Goal: Complete application form

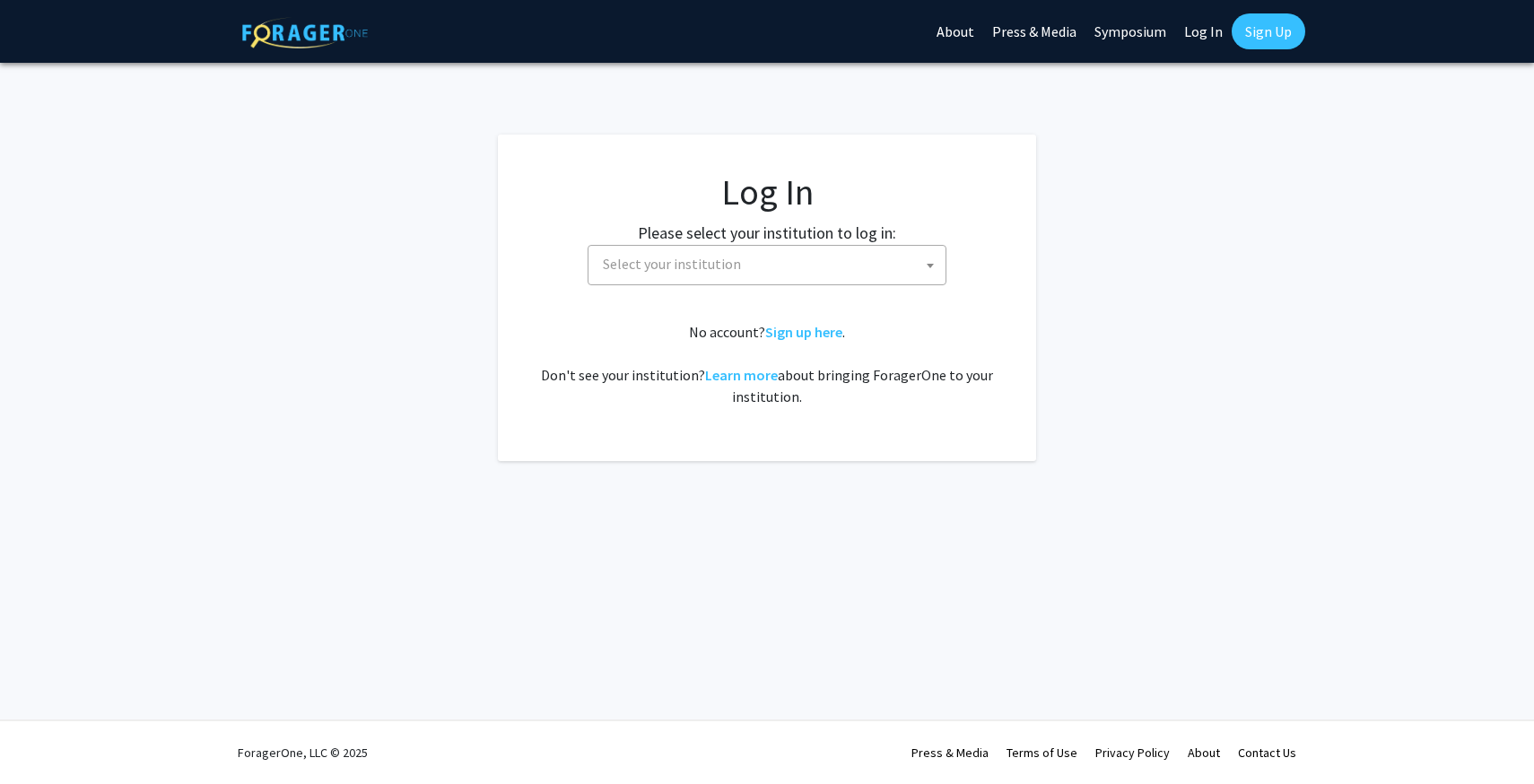
select select
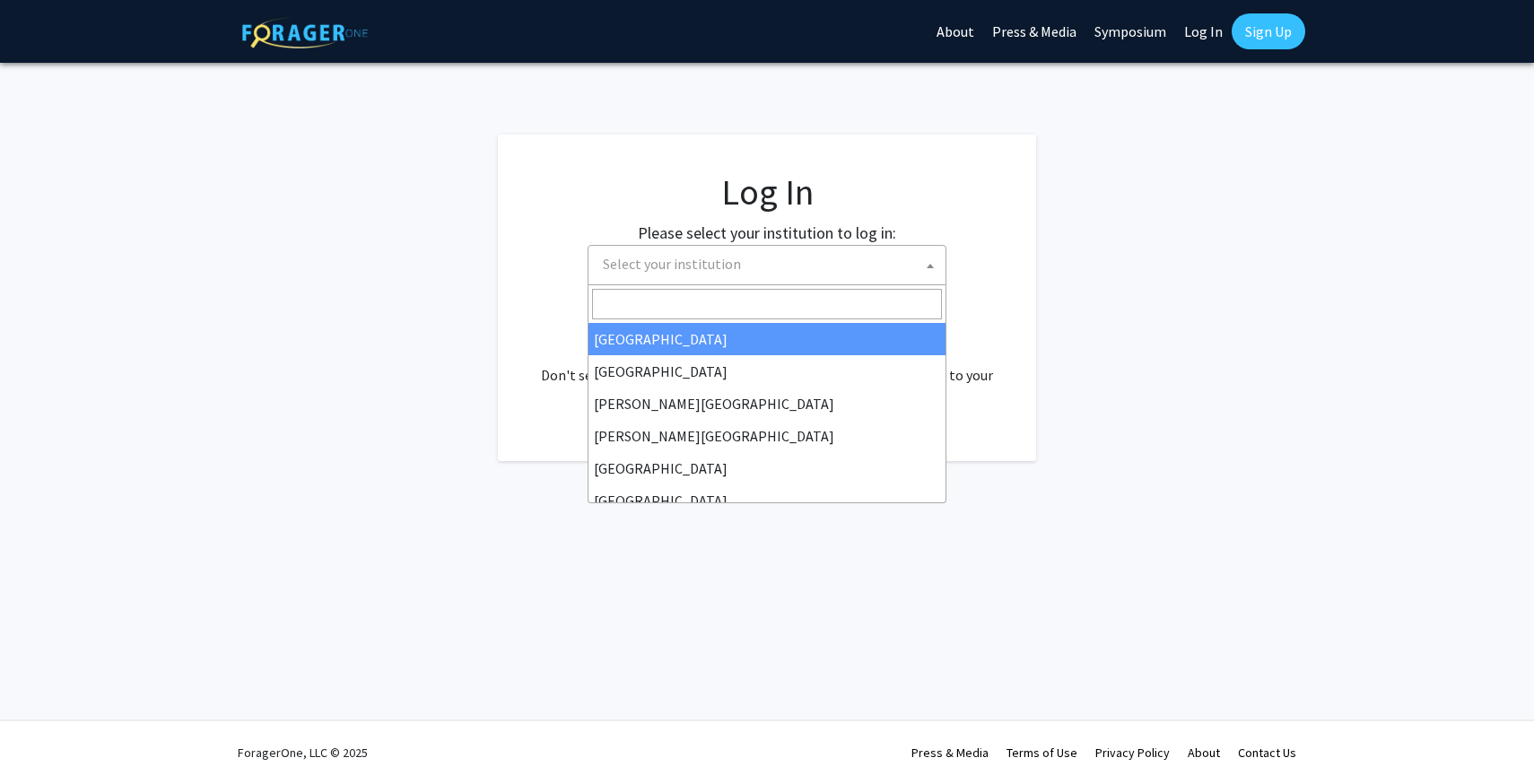
click at [697, 255] on span "Select your institution" at bounding box center [672, 264] width 138 height 18
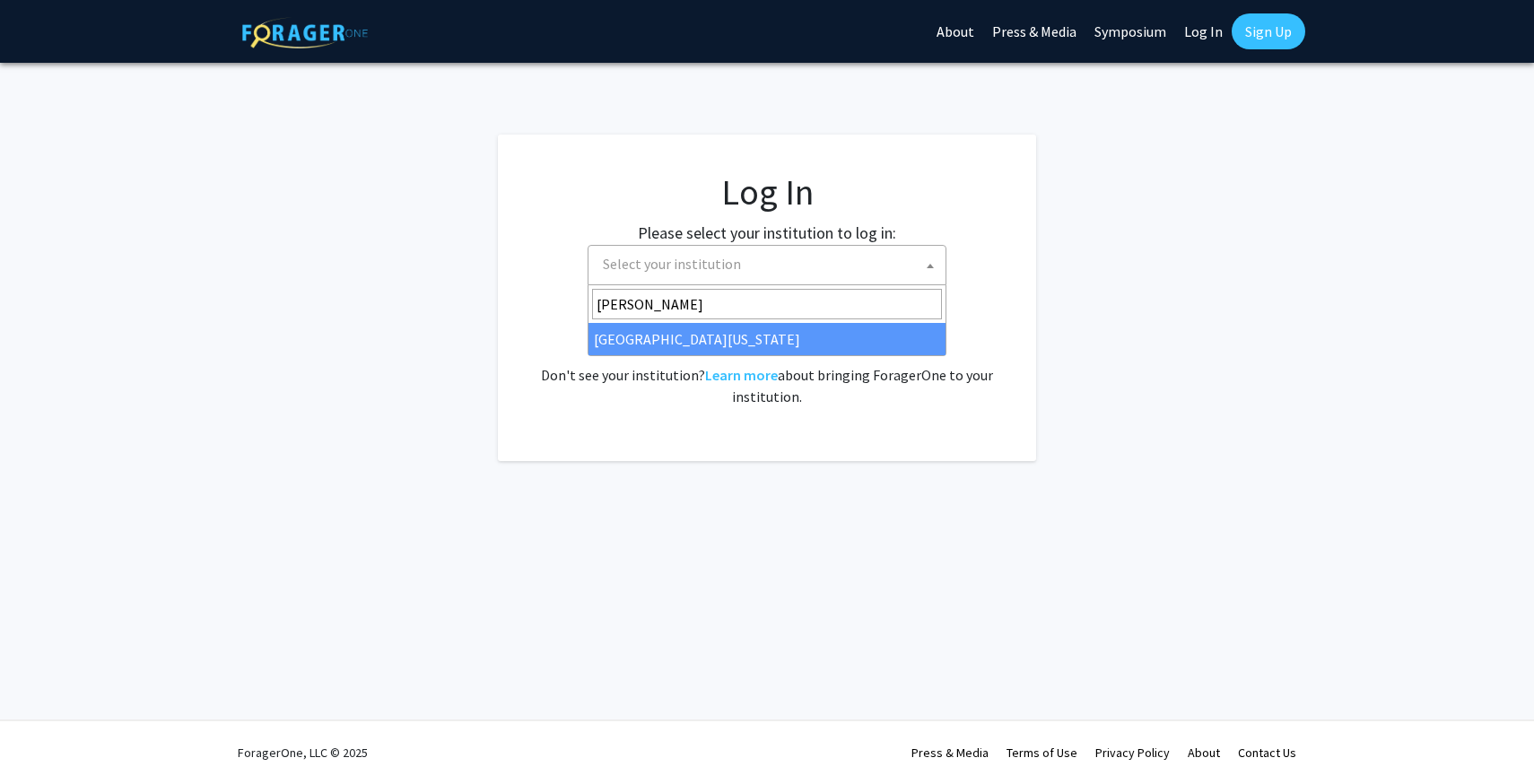
type input "[PERSON_NAME]"
select select "31"
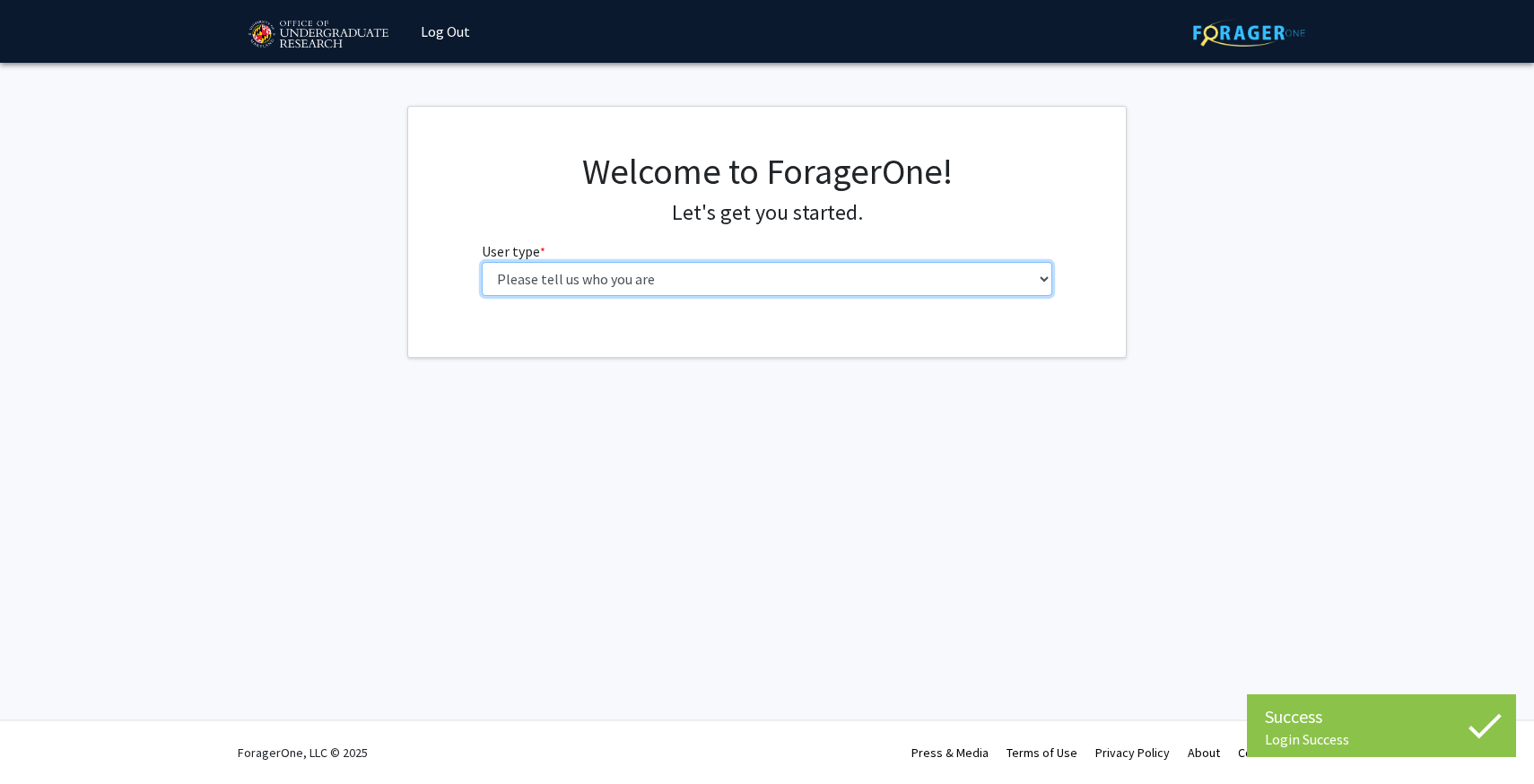
click at [651, 285] on select "Please tell us who you are Undergraduate Student Master's Student Doctoral Cand…" at bounding box center [767, 279] width 571 height 34
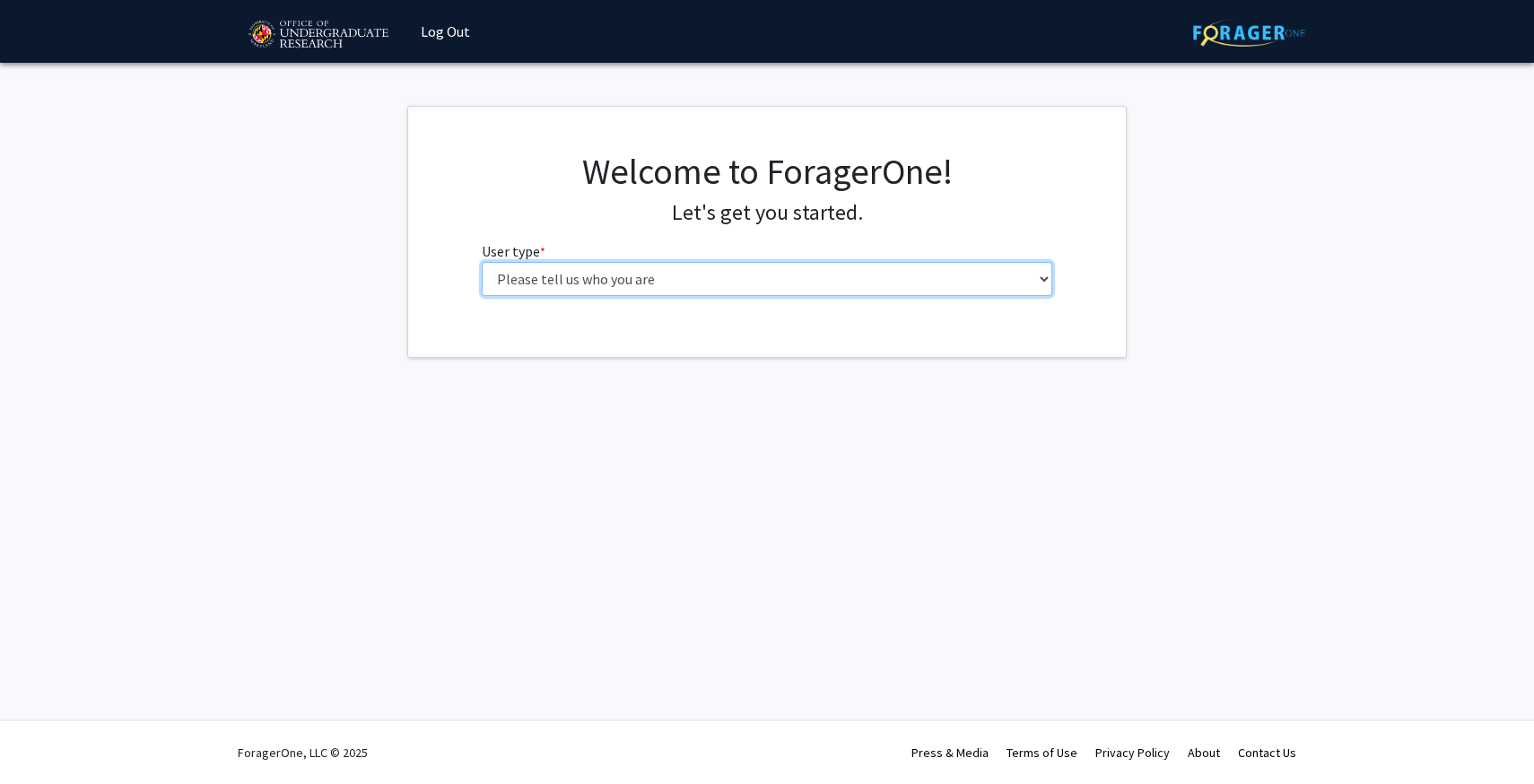
select select "1: undergrad"
click at [481, 262] on select "Please tell us who you are Undergraduate Student Master's Student Doctoral Cand…" at bounding box center [767, 279] width 571 height 34
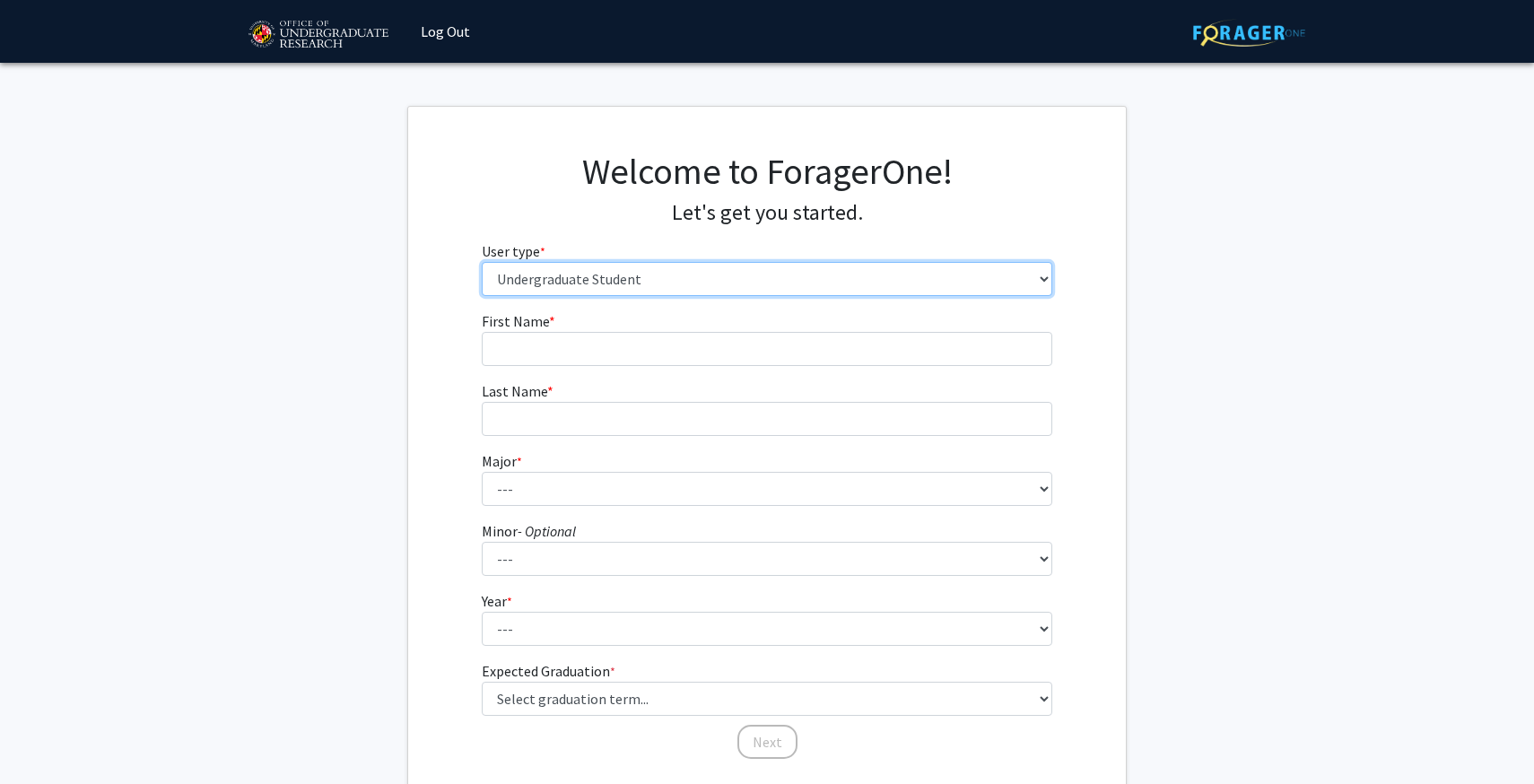
scroll to position [128, 0]
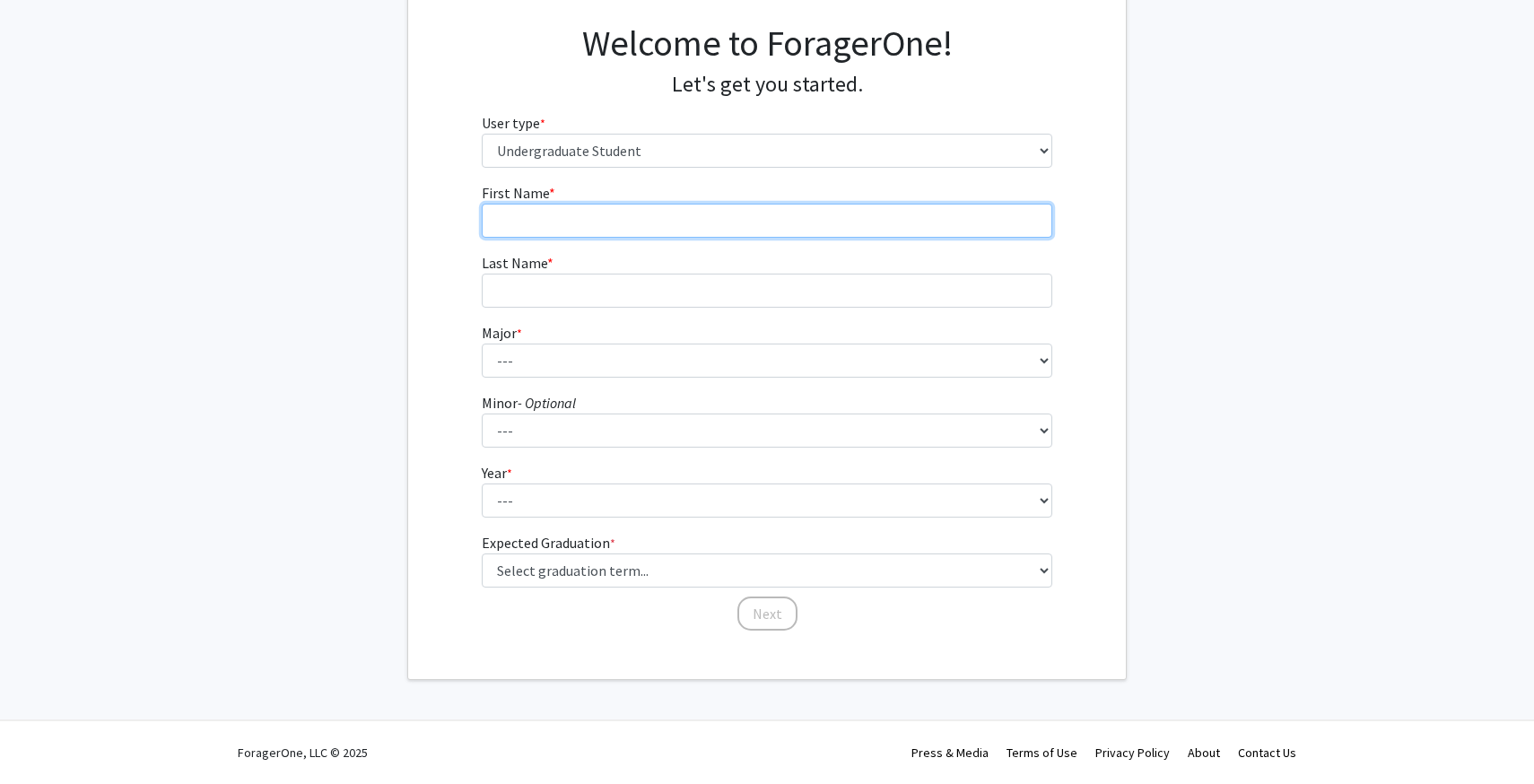
click at [648, 221] on input "First Name * required" at bounding box center [767, 221] width 571 height 34
click at [509, 222] on input "First Name * required" at bounding box center [767, 221] width 571 height 34
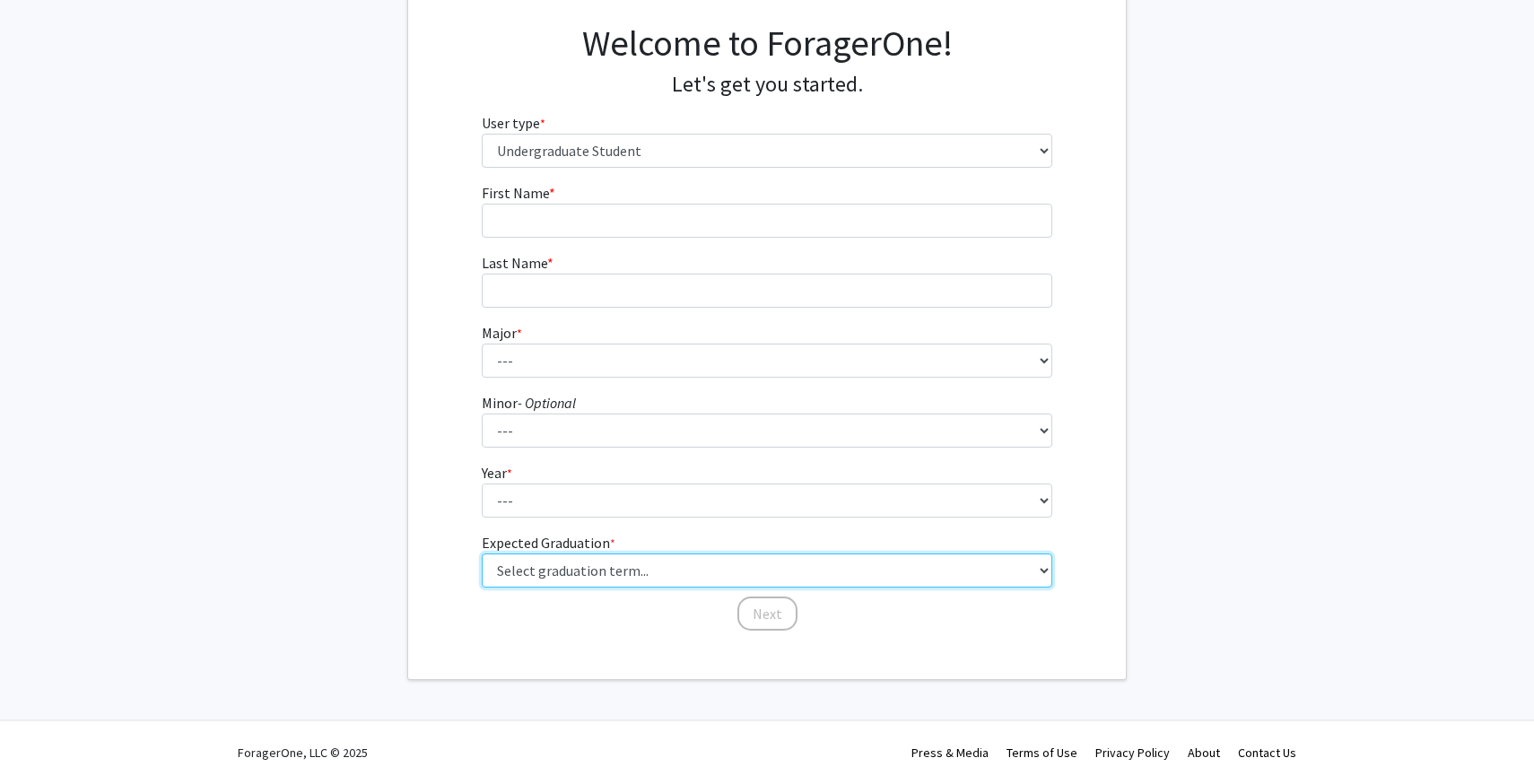
click at [586, 581] on select "Select graduation term... Spring 2025 Summer 2025 Fall 2025 Winter 2025 Spring …" at bounding box center [767, 570] width 571 height 34
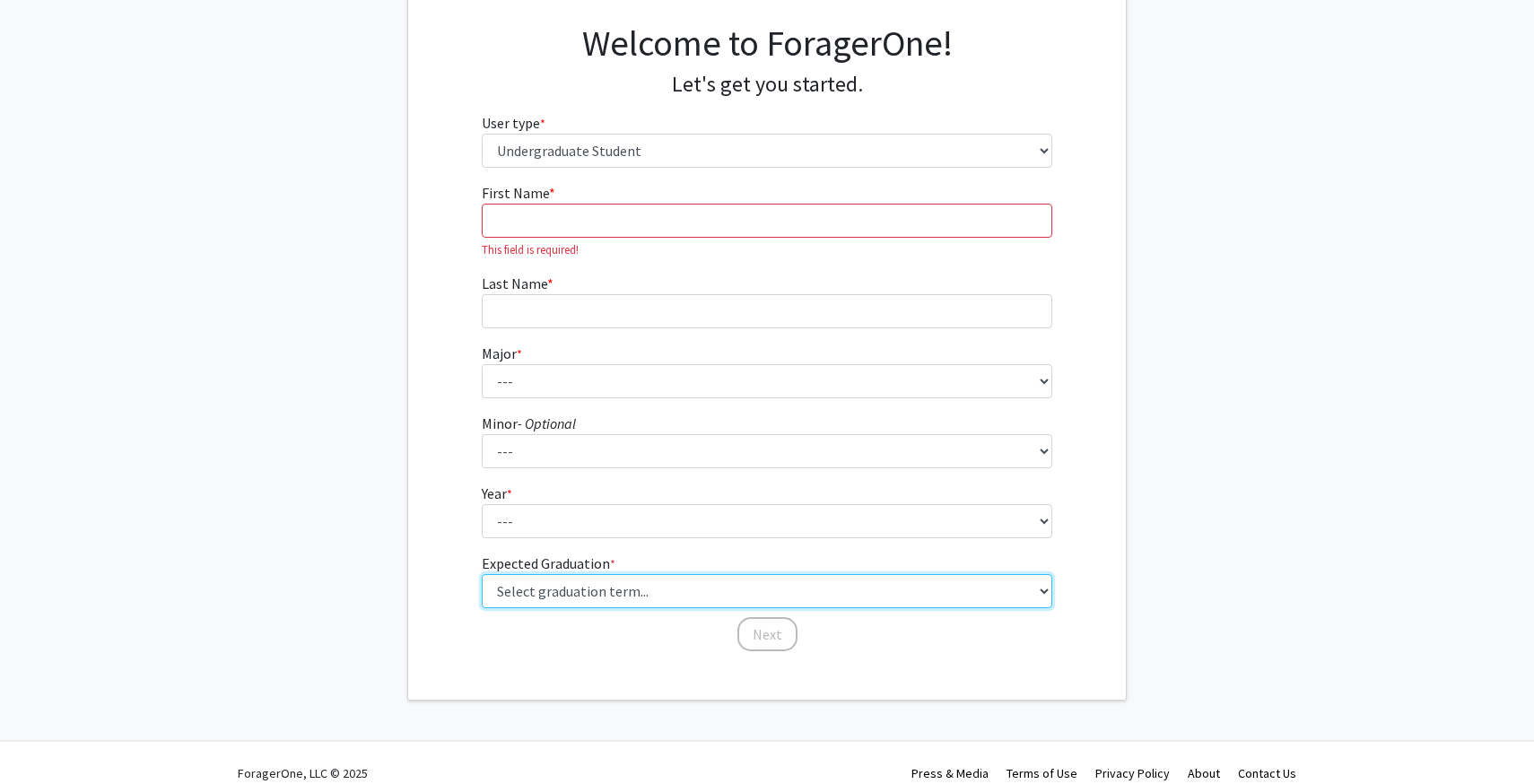
select select "5: spring_2026"
click at [481, 574] on select "Select graduation term... Spring 2025 Summer 2025 Fall 2025 Winter 2025 Spring …" at bounding box center [767, 591] width 571 height 34
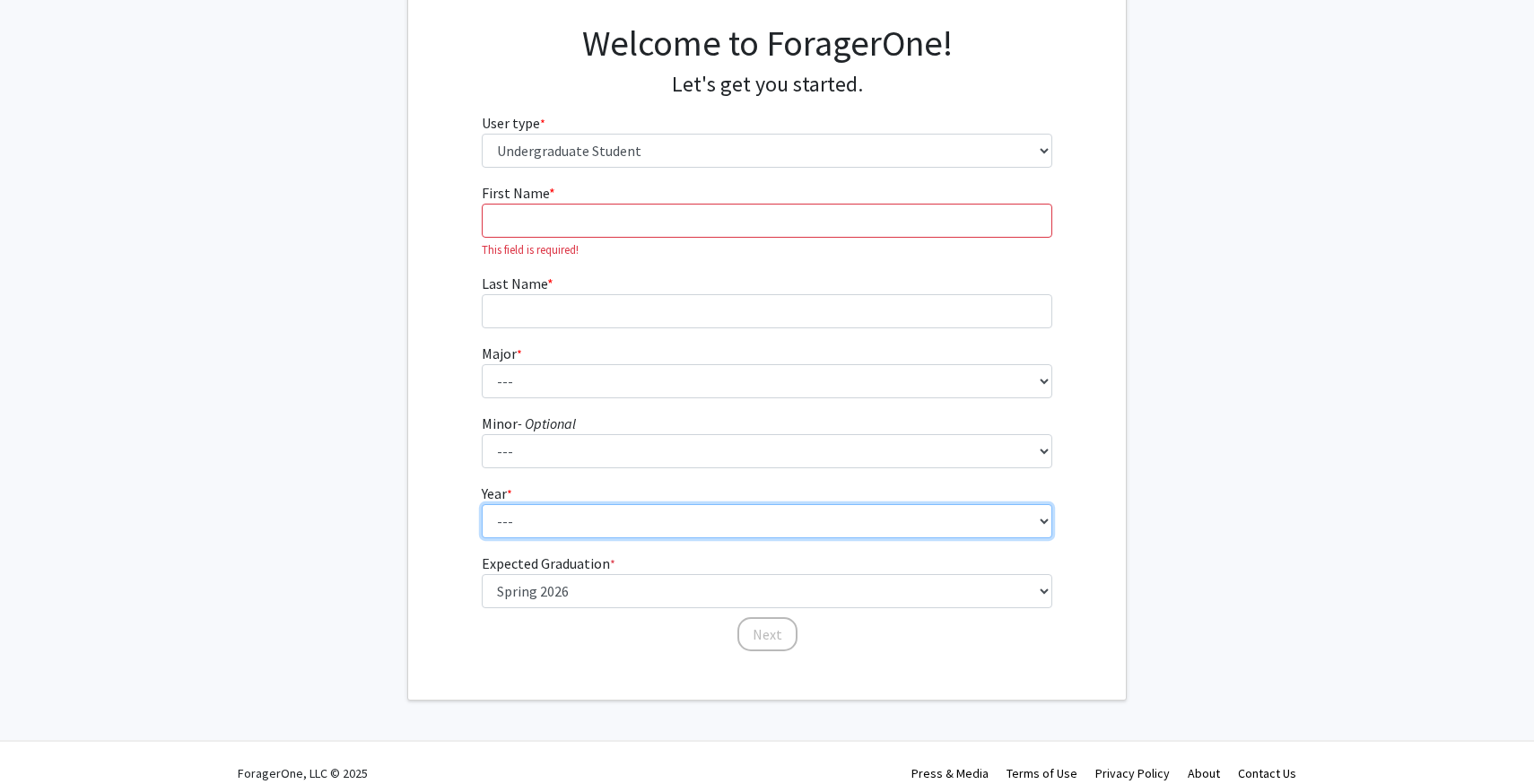
click at [570, 522] on select "--- First-year Sophomore Junior Senior Postbaccalaureate Certificate" at bounding box center [767, 521] width 571 height 34
select select "4: senior"
click at [481, 504] on select "--- First-year Sophomore Junior Senior Postbaccalaureate Certificate" at bounding box center [767, 521] width 571 height 34
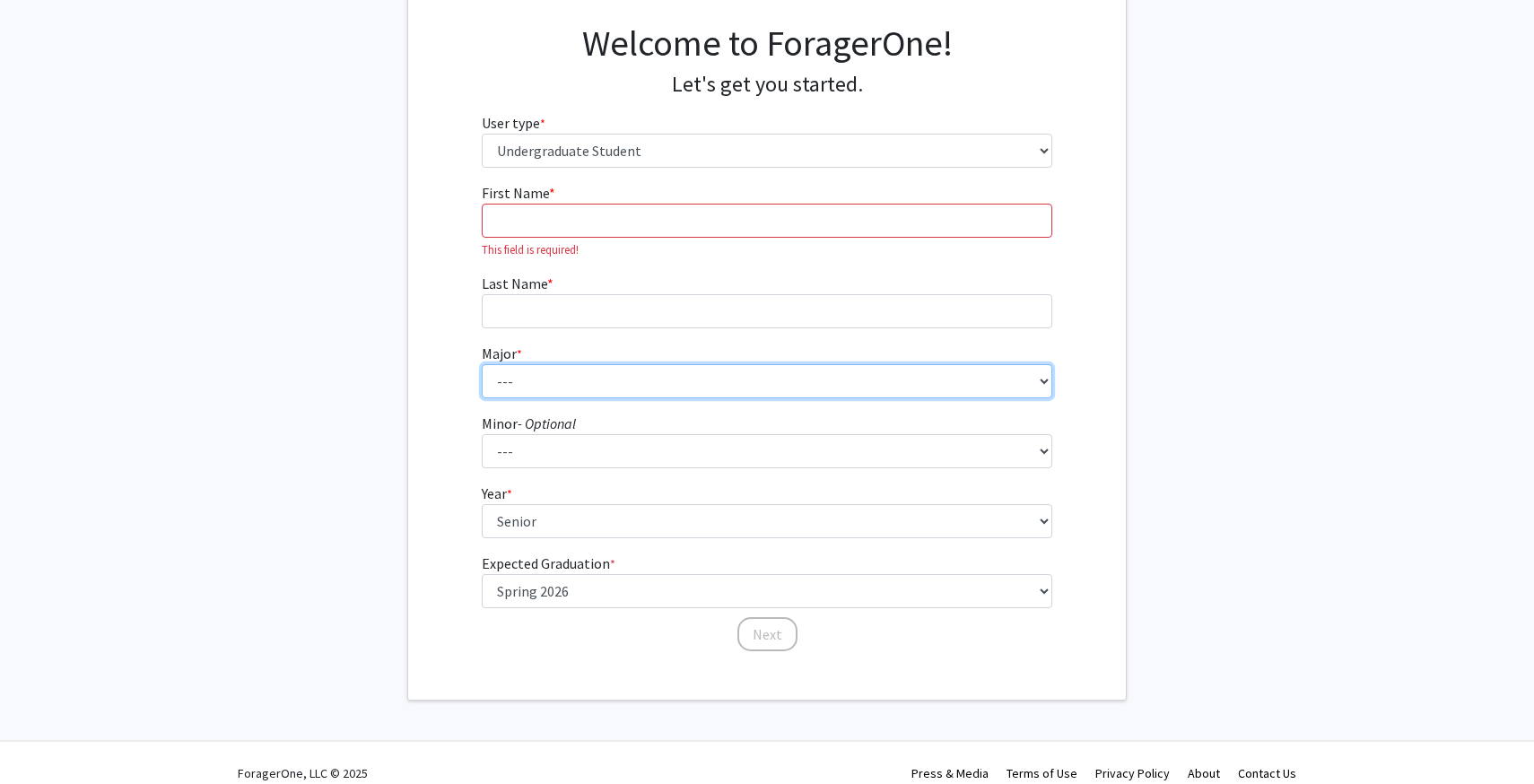
click at [578, 374] on select "--- Accounting Aerospace Engineering African American and Africana Studies Agri…" at bounding box center [767, 382] width 571 height 34
select select "63: 2364"
click at [481, 364] on select "--- Accounting Aerospace Engineering African American and Africana Studies Agri…" at bounding box center [767, 382] width 571 height 34
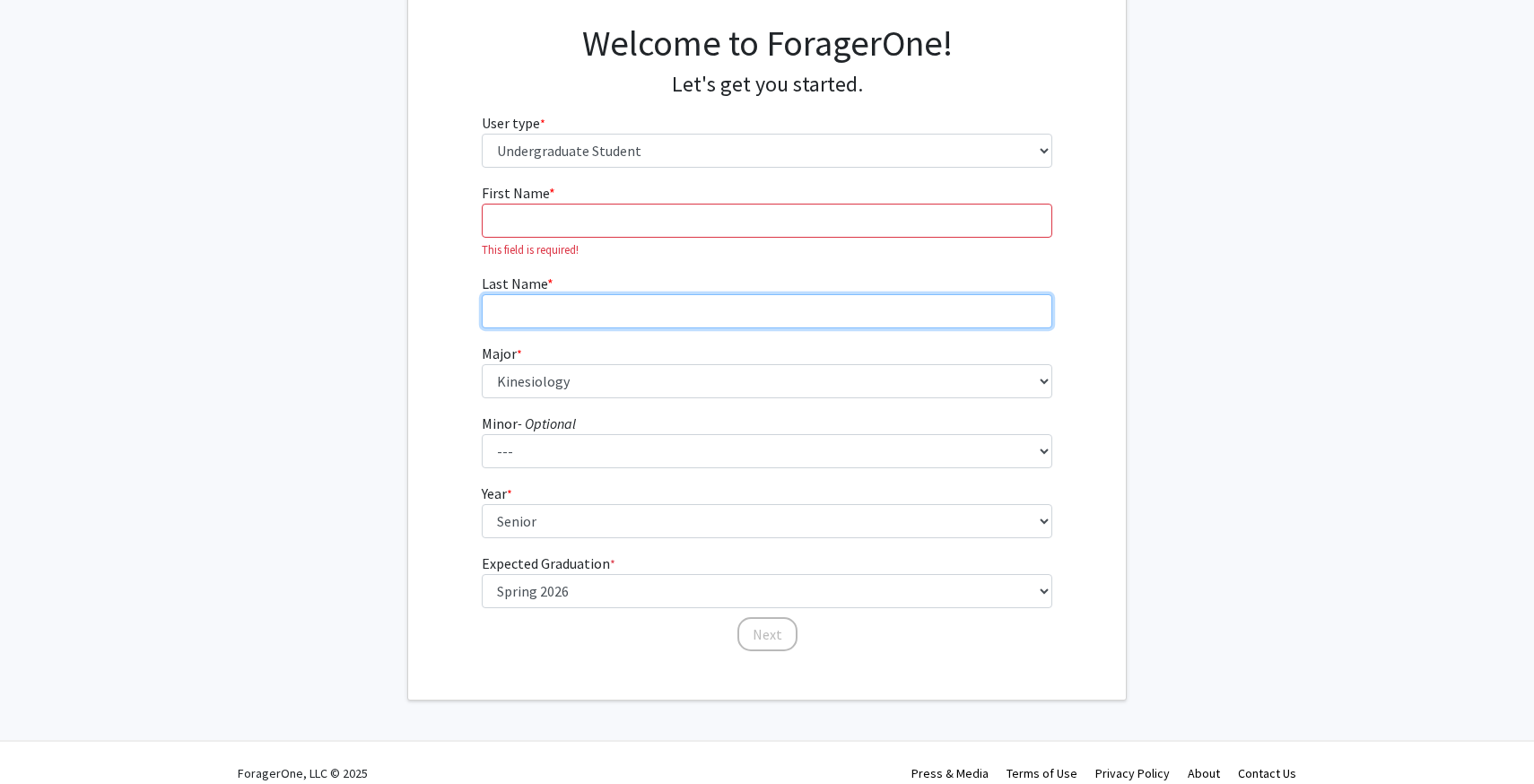
click at [603, 313] on input "Last Name * required" at bounding box center [767, 311] width 571 height 34
type input "Goodman"
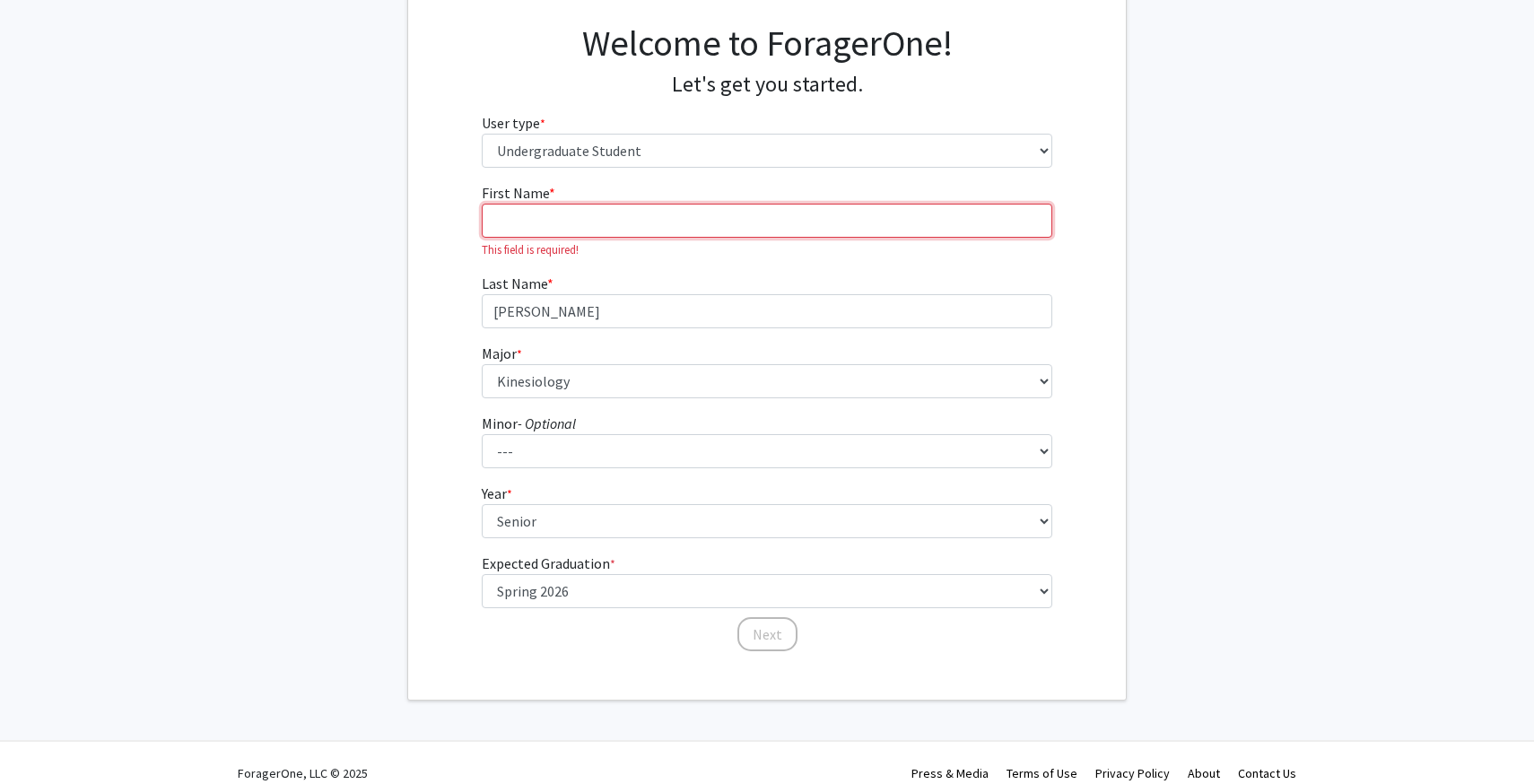
click at [655, 223] on input "First Name * required" at bounding box center [767, 221] width 571 height 34
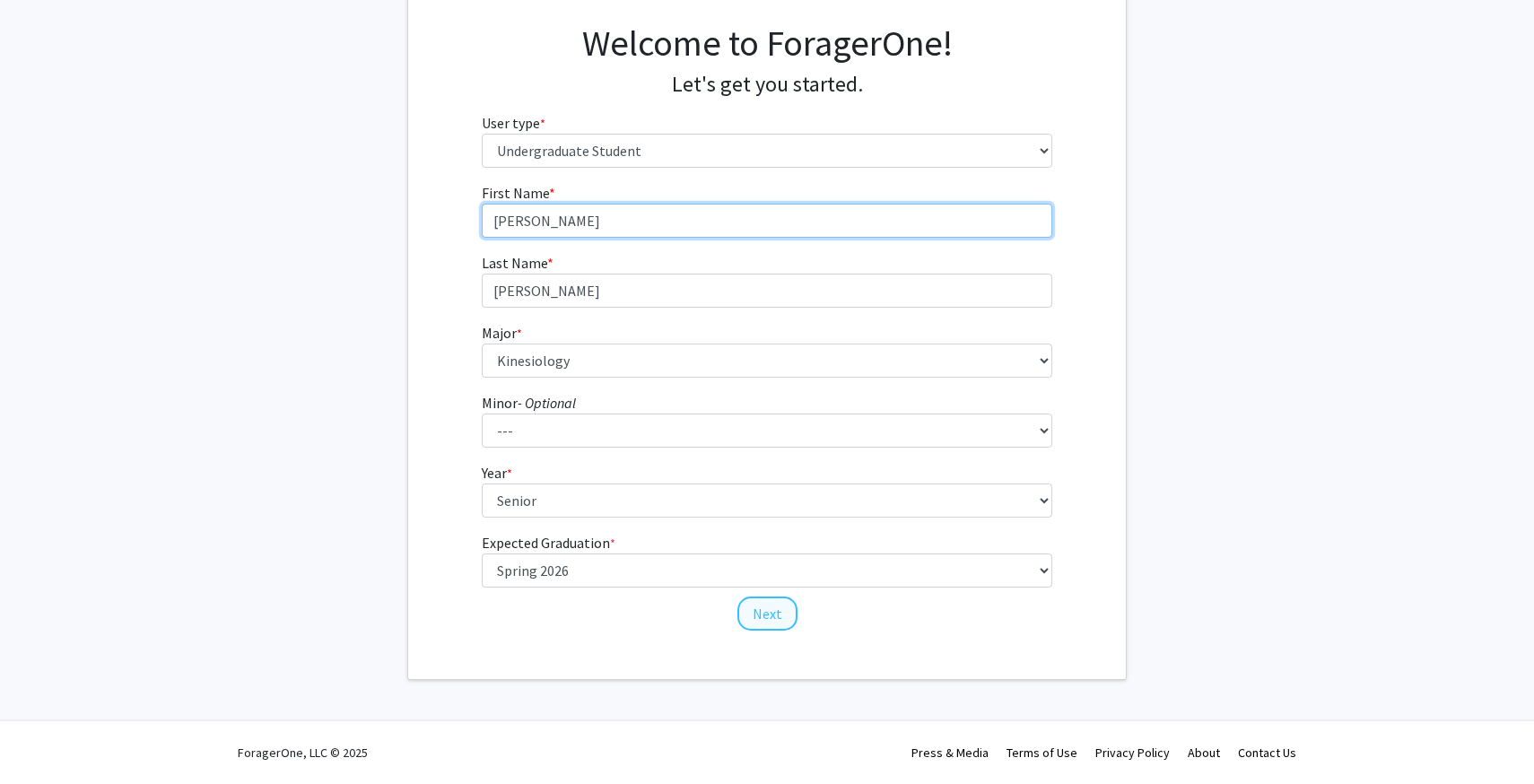
type input "Jackson"
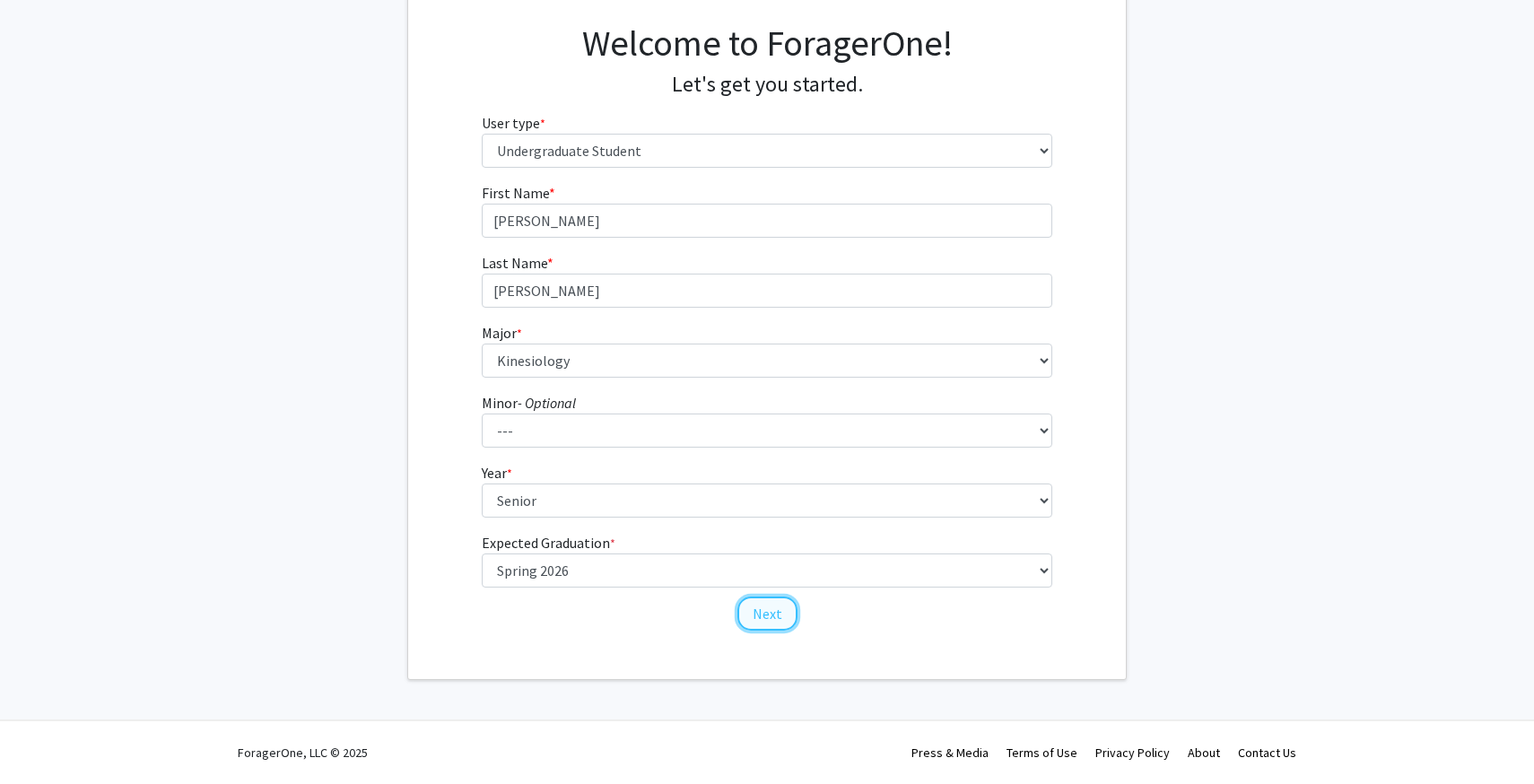
click at [743, 609] on button "Next" at bounding box center [767, 614] width 60 height 34
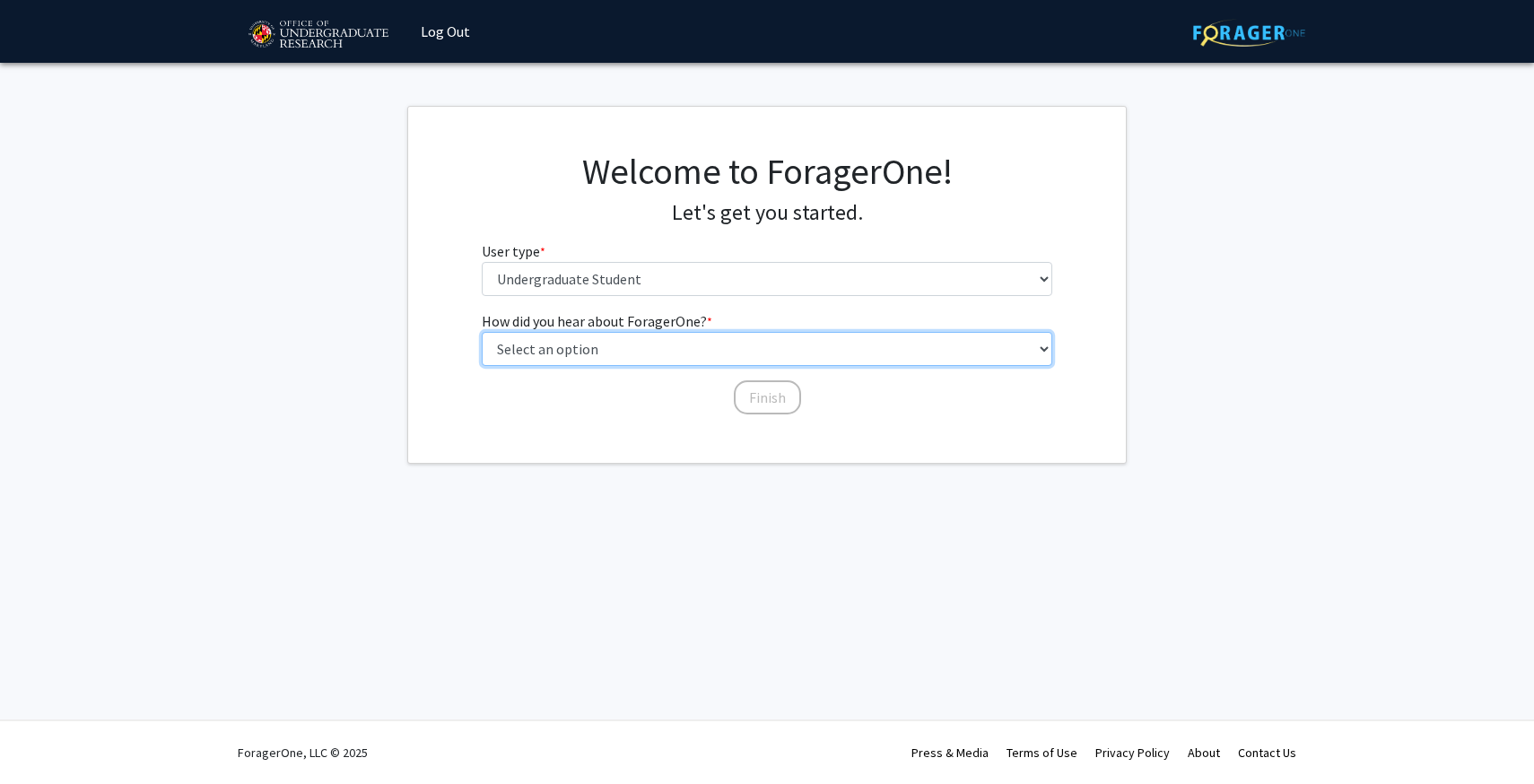
click at [709, 342] on select "Select an option Peer/student recommendation Faculty/staff recommendation Unive…" at bounding box center [767, 349] width 571 height 34
select select "3: university_website"
click at [481, 332] on select "Select an option Peer/student recommendation Faculty/staff recommendation Unive…" at bounding box center [767, 349] width 571 height 34
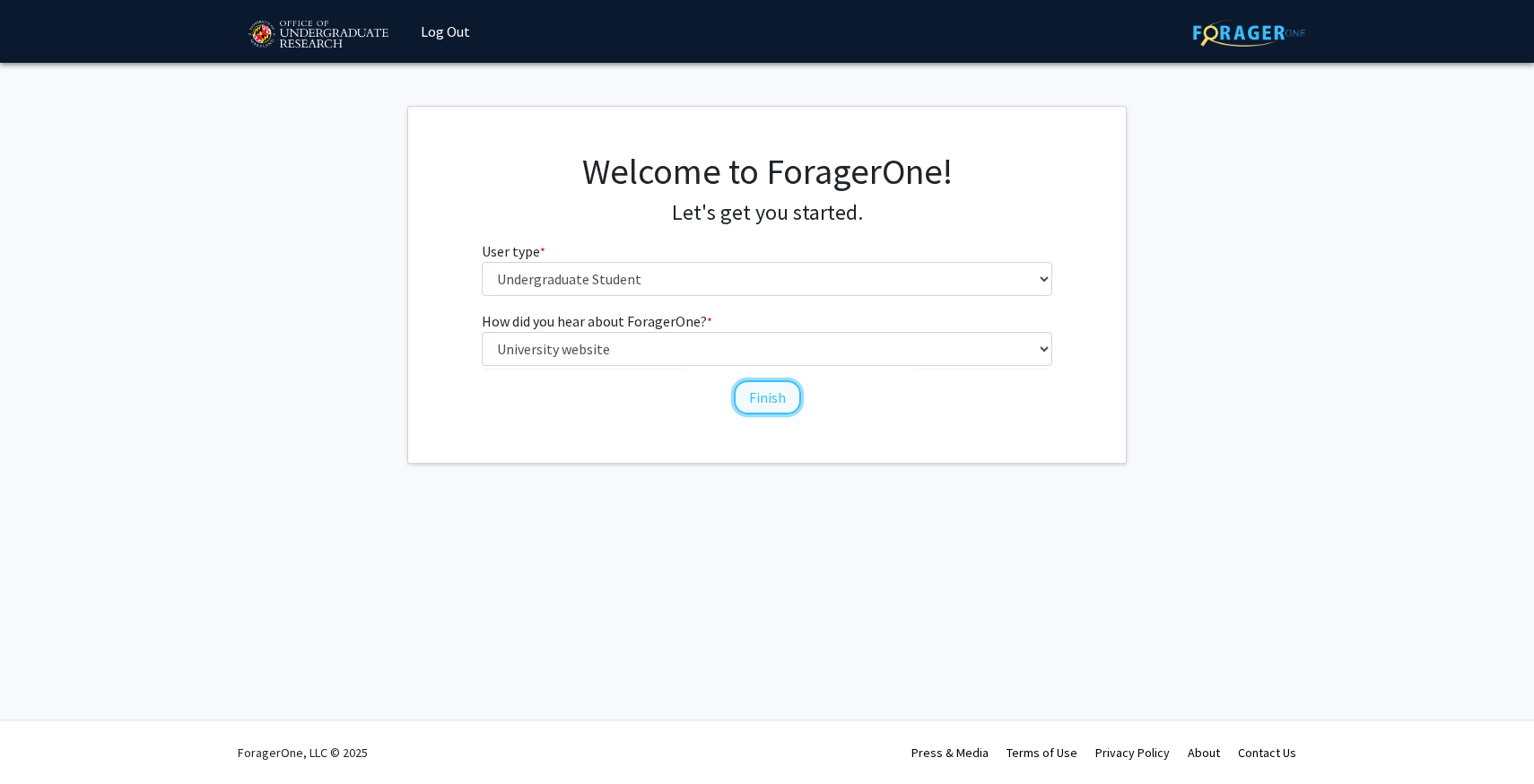
click at [763, 402] on button "Finish" at bounding box center [767, 397] width 67 height 34
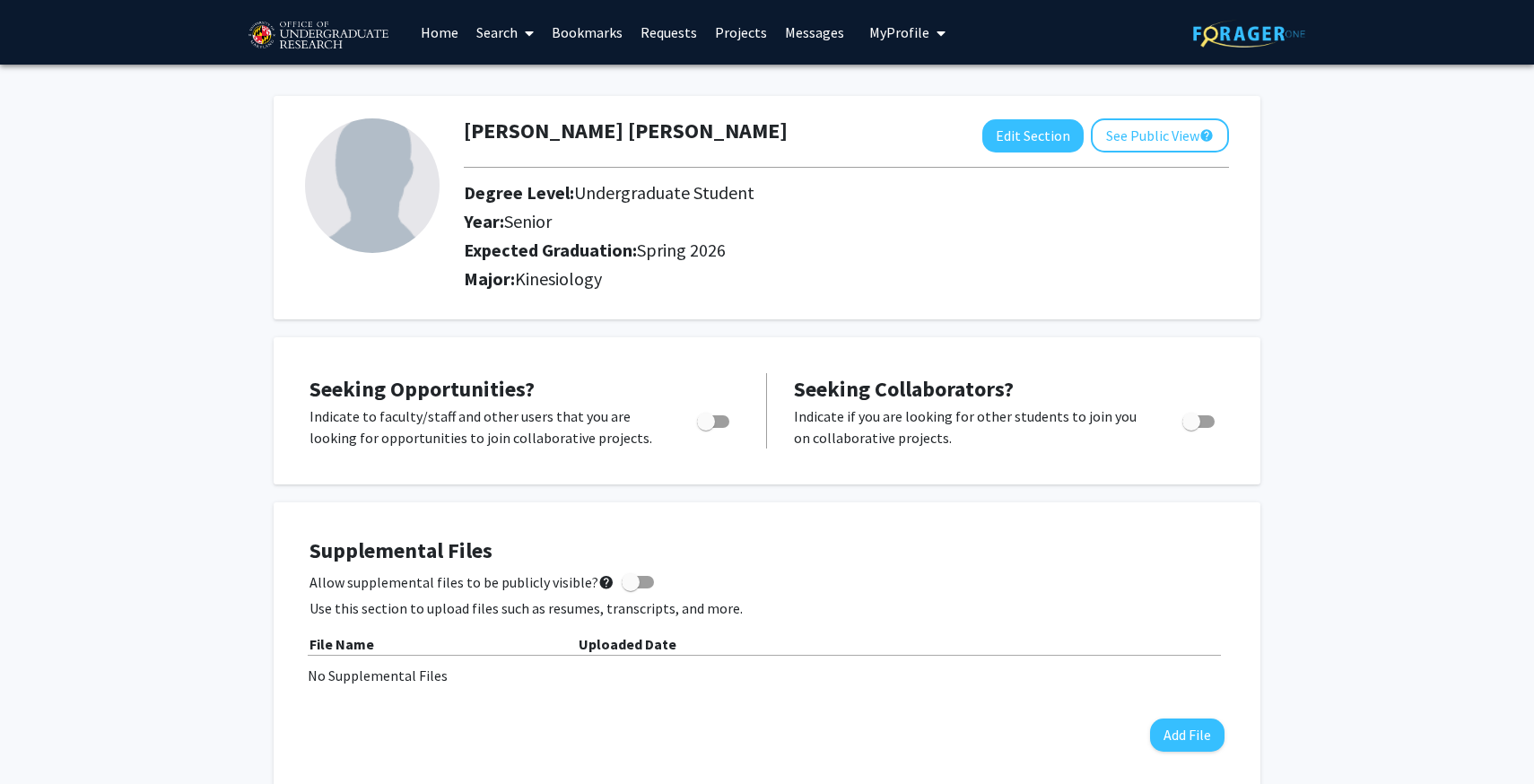
click at [504, 39] on link "Search" at bounding box center [504, 32] width 75 height 63
click at [450, 30] on link "Home" at bounding box center [439, 32] width 55 height 63
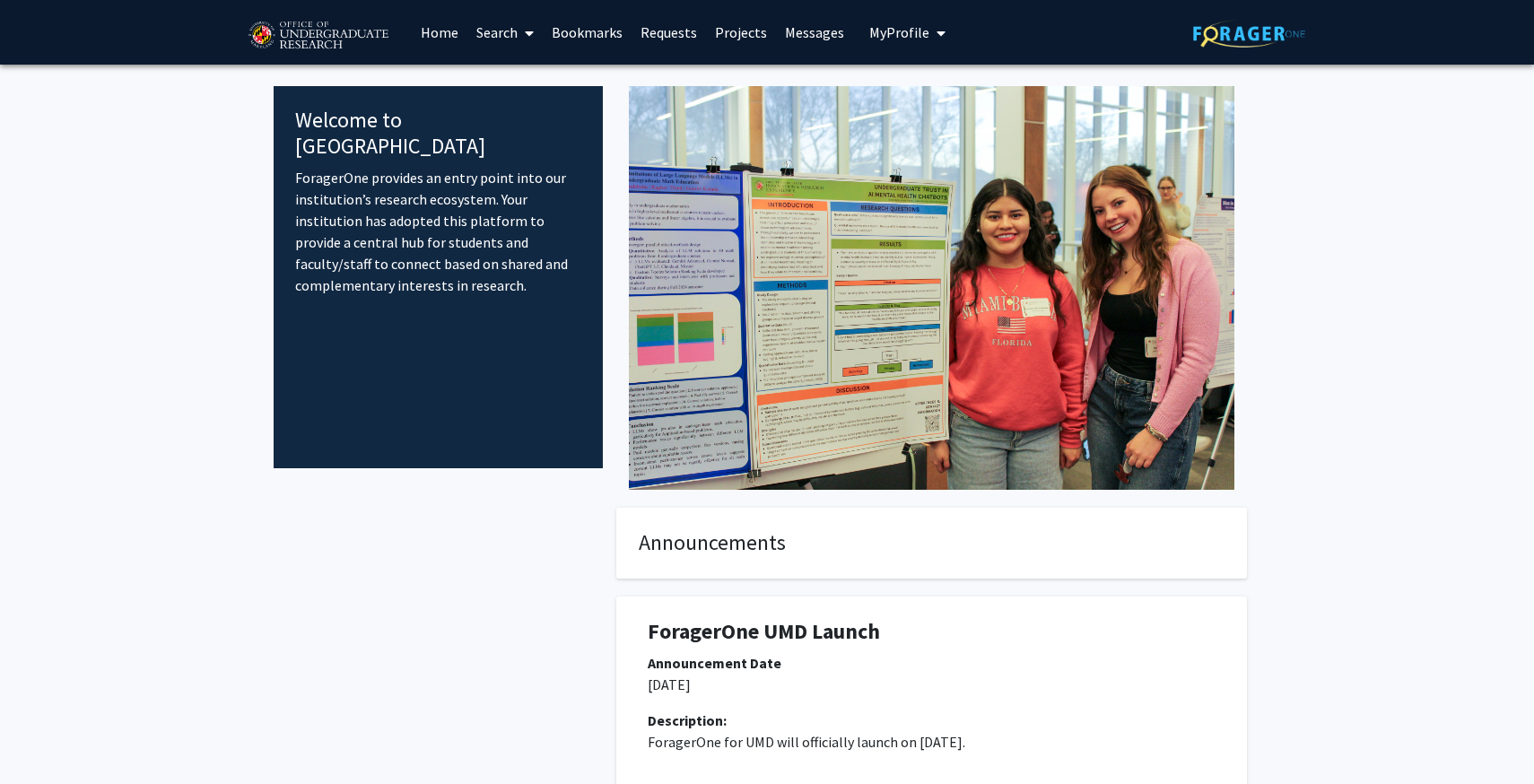
click at [610, 32] on link "Bookmarks" at bounding box center [587, 32] width 89 height 63
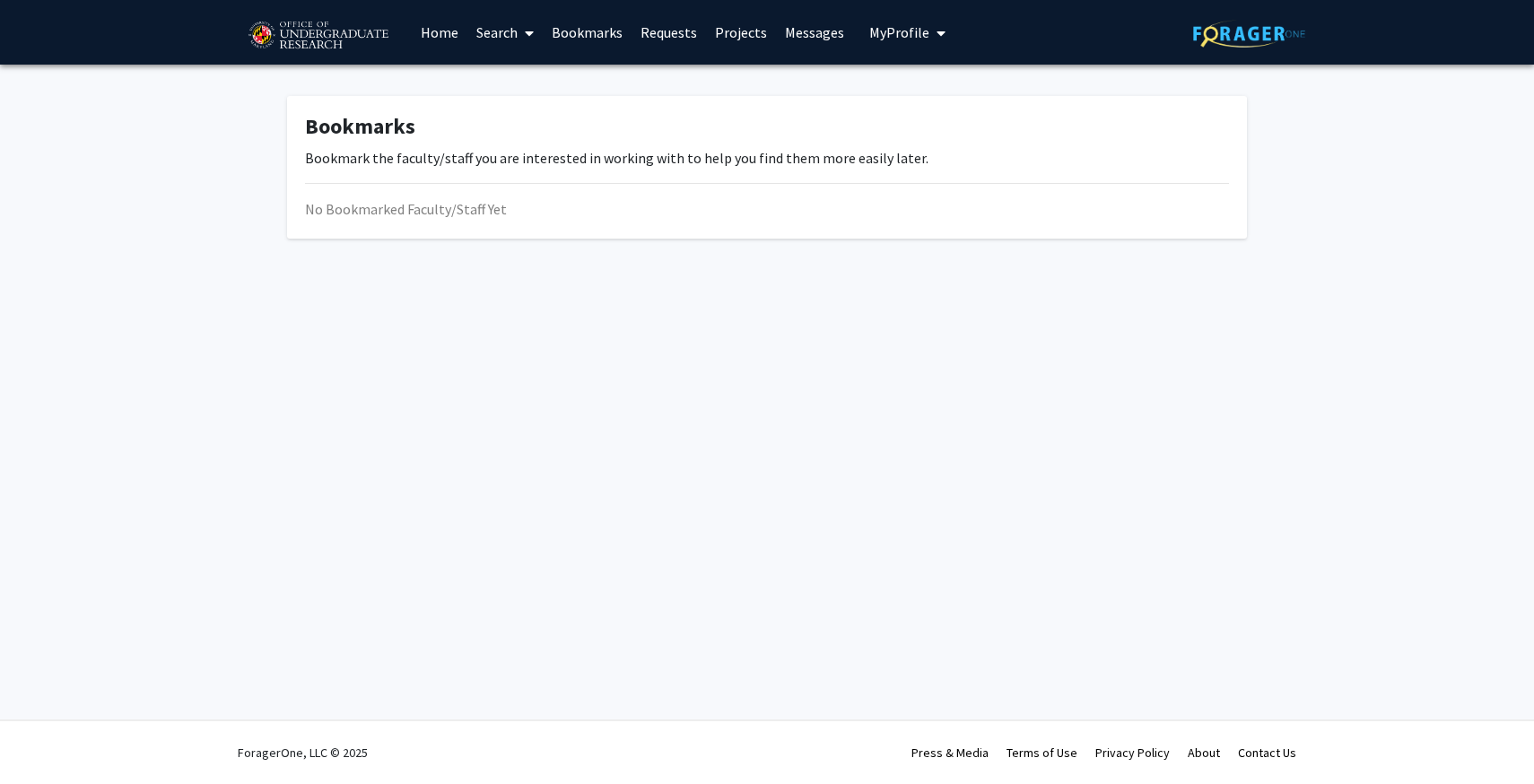
click at [669, 33] on link "Requests" at bounding box center [668, 32] width 74 height 63
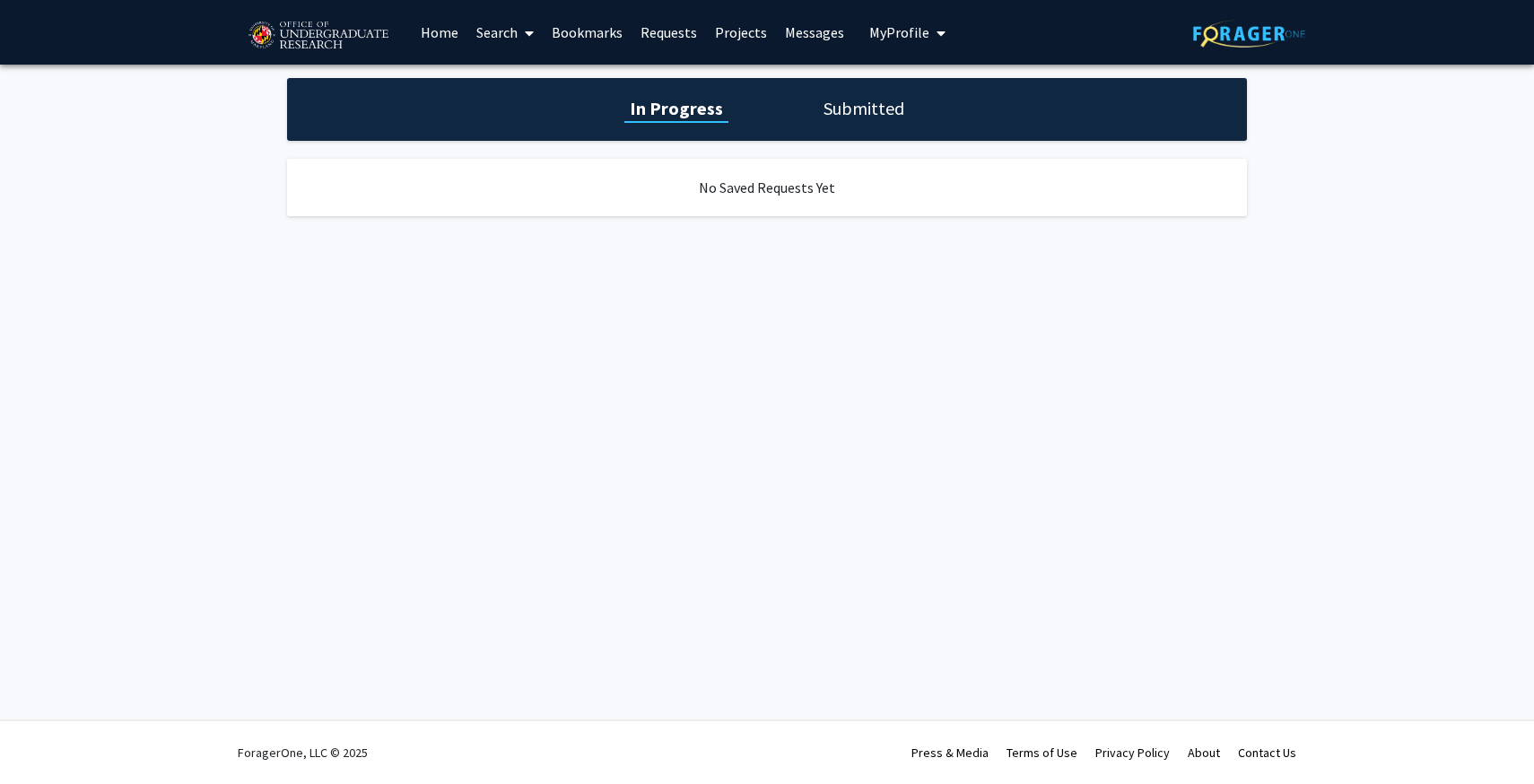
click at [728, 39] on link "Projects" at bounding box center [741, 32] width 70 height 63
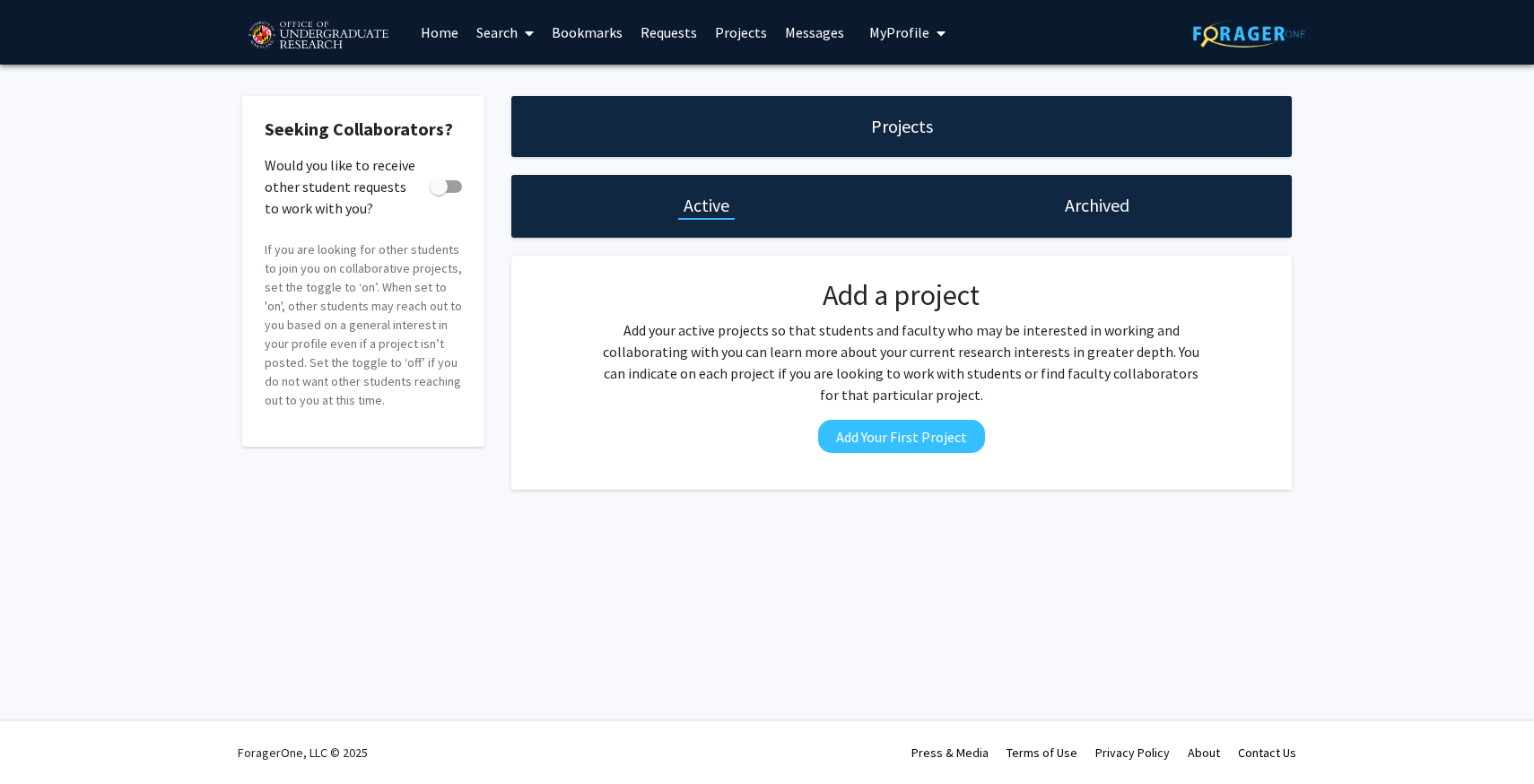
click at [784, 42] on link "Messages" at bounding box center [814, 32] width 77 height 63
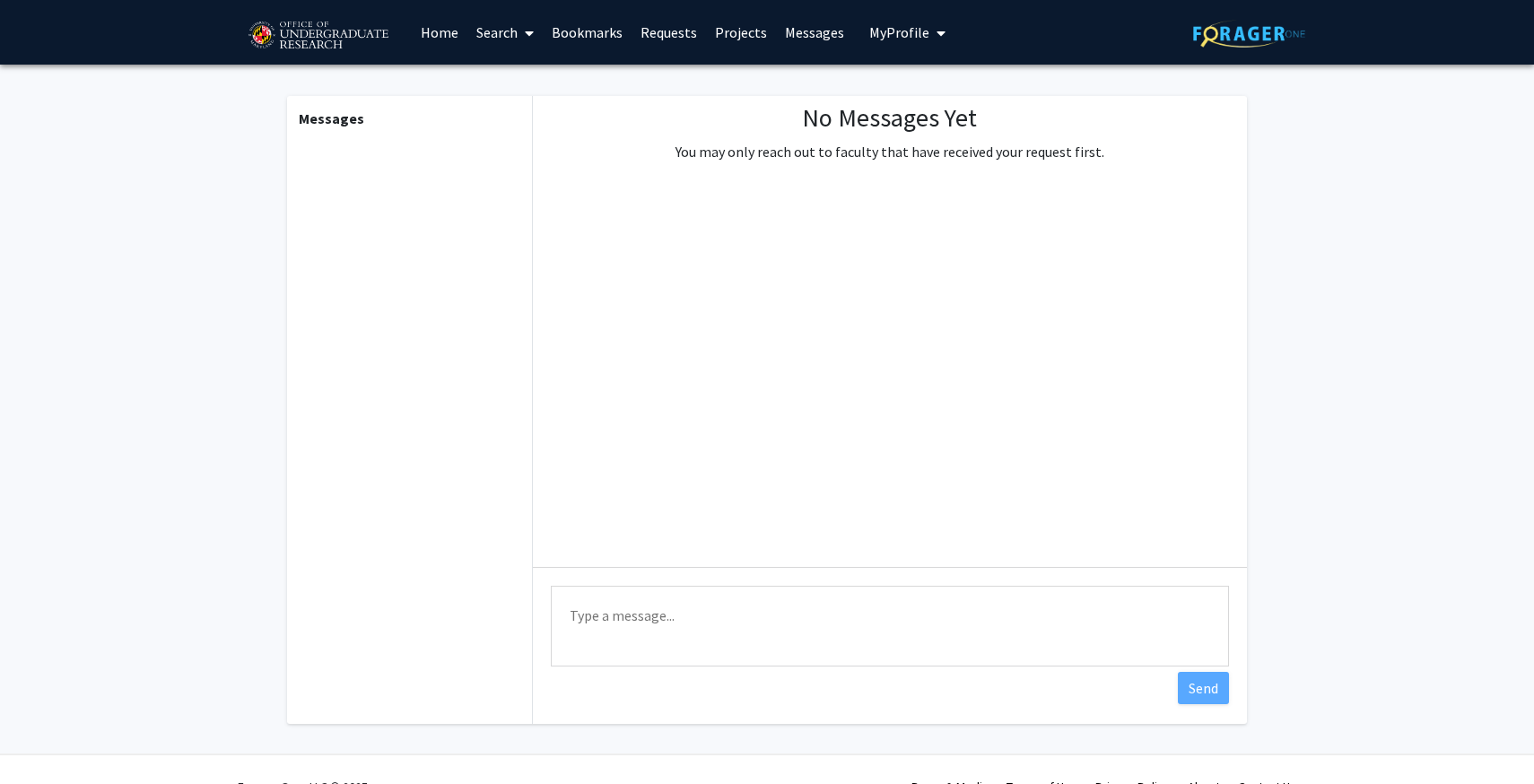
click at [850, 46] on div "Skip navigation Home Search Bookmarks Requests Projects Messages My Profile Jac…" at bounding box center [596, 32] width 708 height 64
click at [875, 37] on span "My Profile" at bounding box center [899, 33] width 60 height 18
click at [499, 26] on link "Search" at bounding box center [504, 32] width 75 height 63
click at [533, 73] on span "Faculty/Staff" at bounding box center [532, 82] width 131 height 36
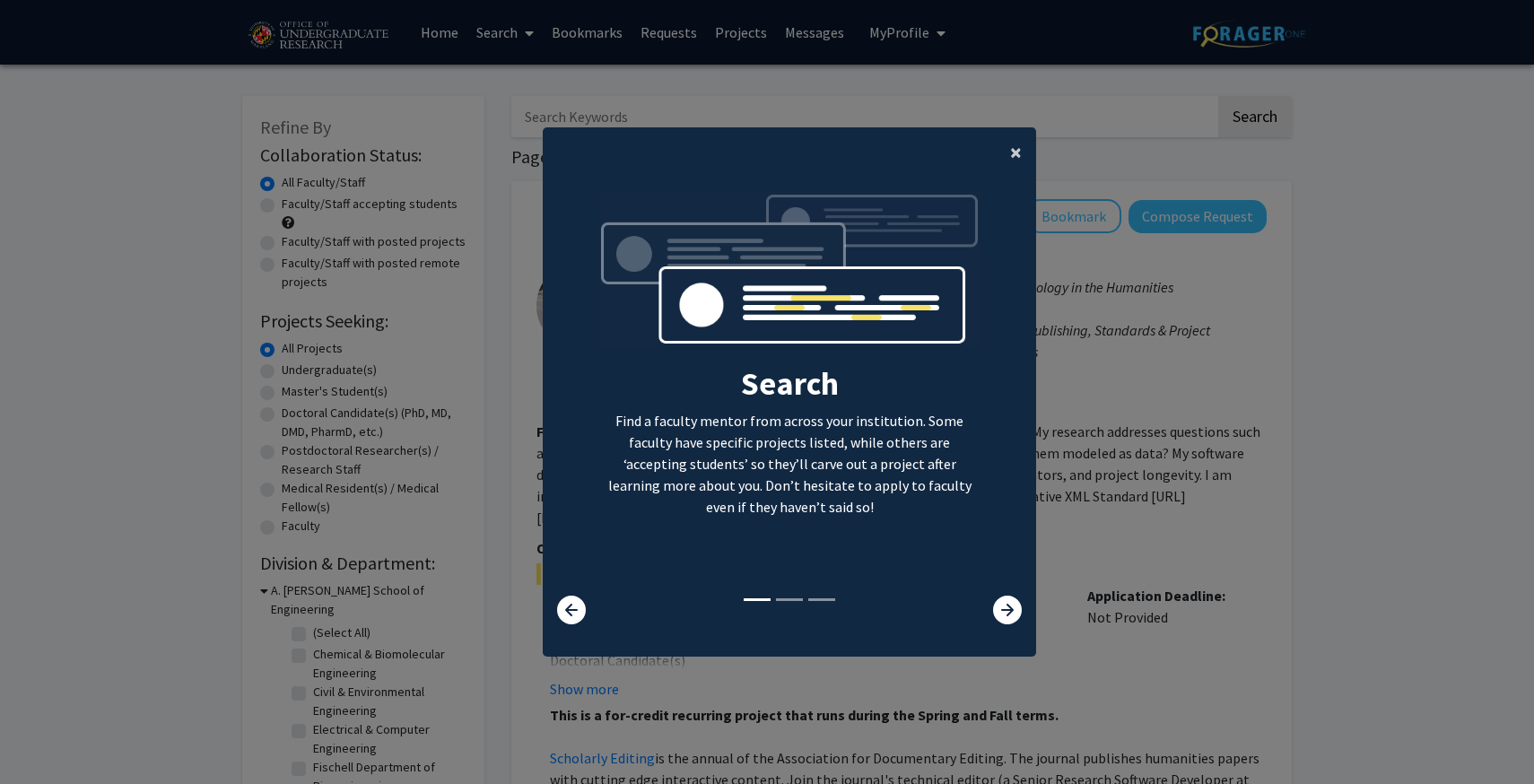
click at [1014, 152] on span "×" at bounding box center [1015, 151] width 12 height 28
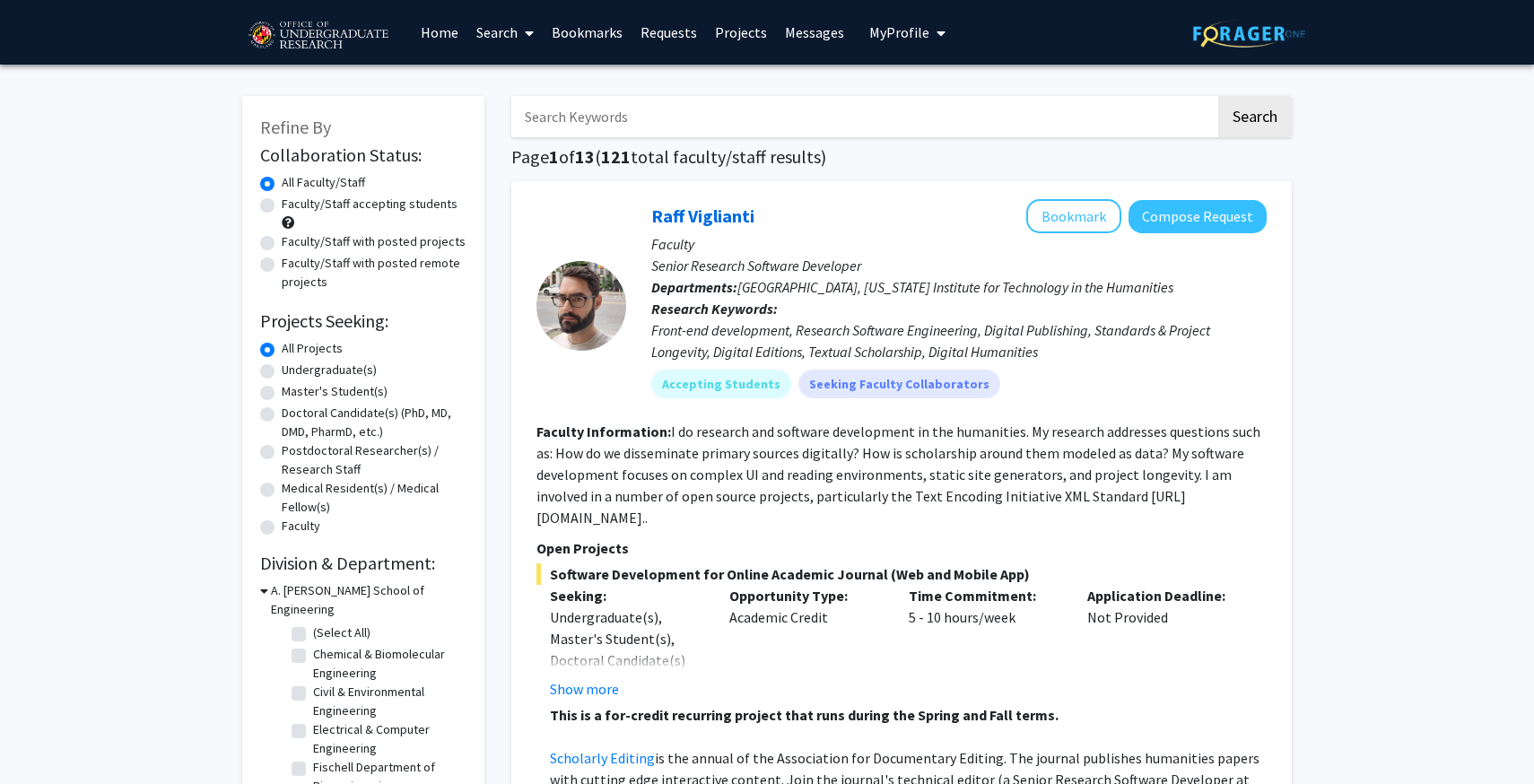
click at [282, 373] on label "Undergraduate(s)" at bounding box center [329, 370] width 95 height 19
click at [282, 373] on input "Undergraduate(s)" at bounding box center [287, 366] width 12 height 12
radio input "true"
click at [282, 208] on label "Faculty/Staff accepting students" at bounding box center [370, 204] width 176 height 19
click at [282, 207] on input "Faculty/Staff accepting students" at bounding box center [287, 200] width 12 height 12
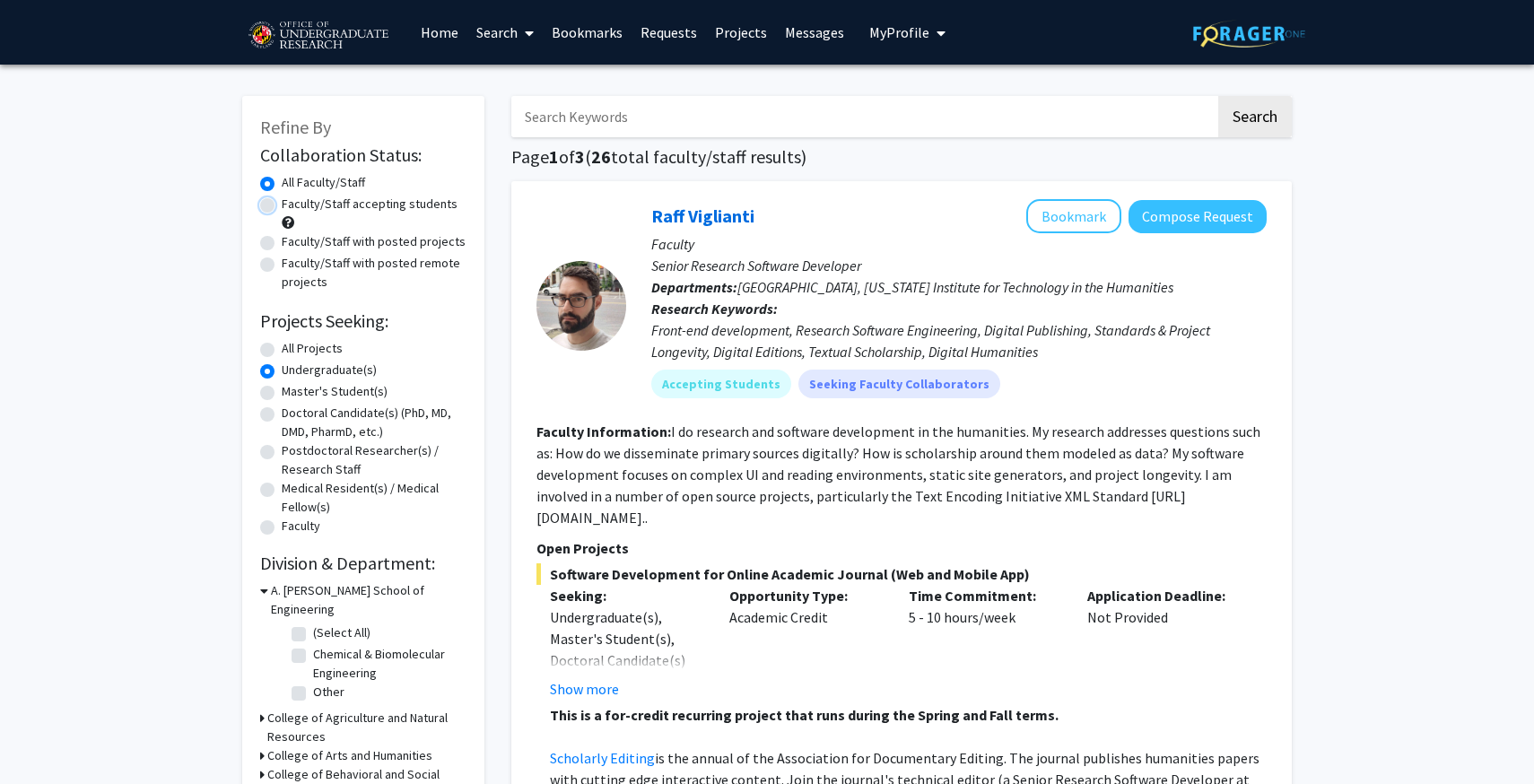
radio input "true"
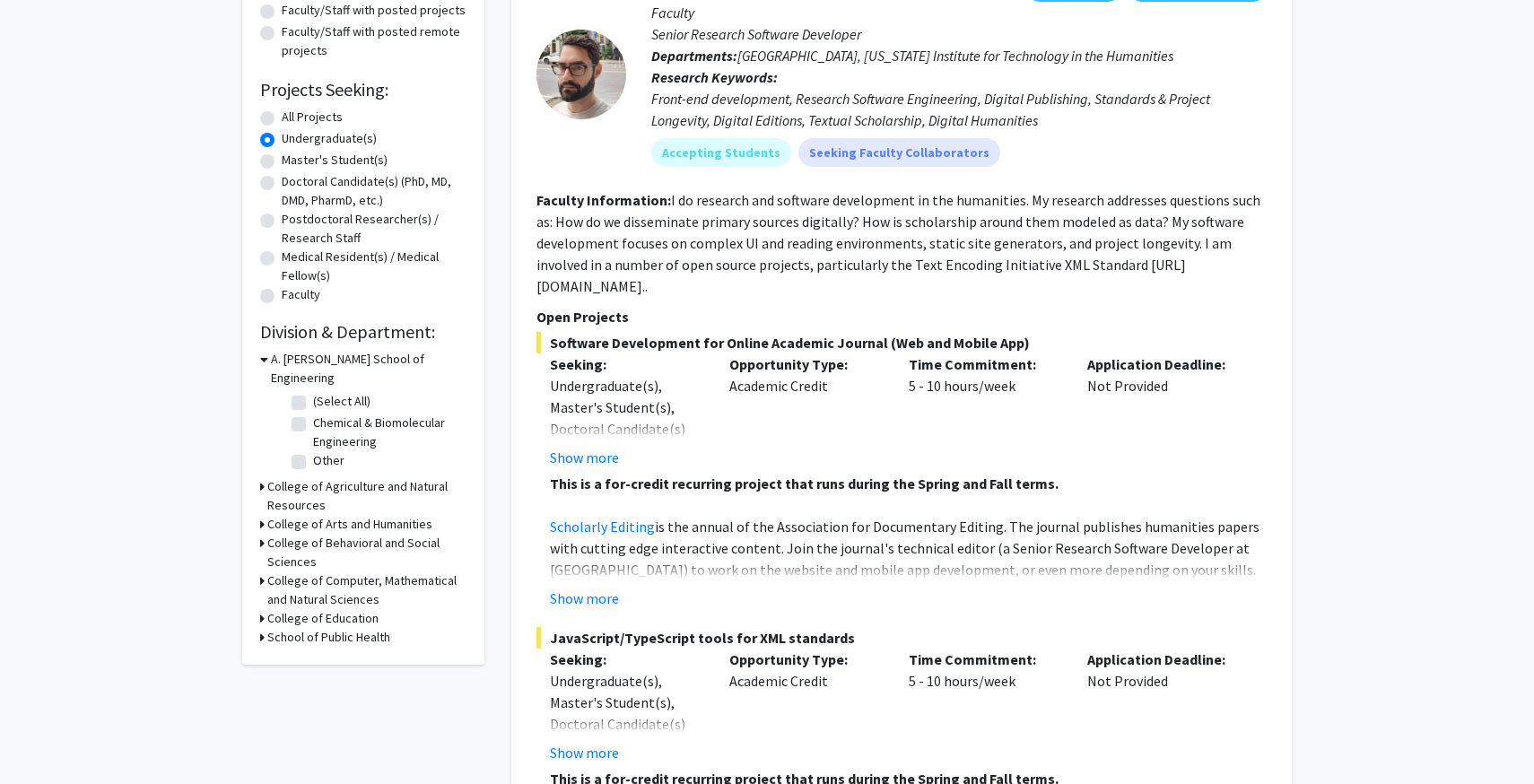
scroll to position [260, 0]
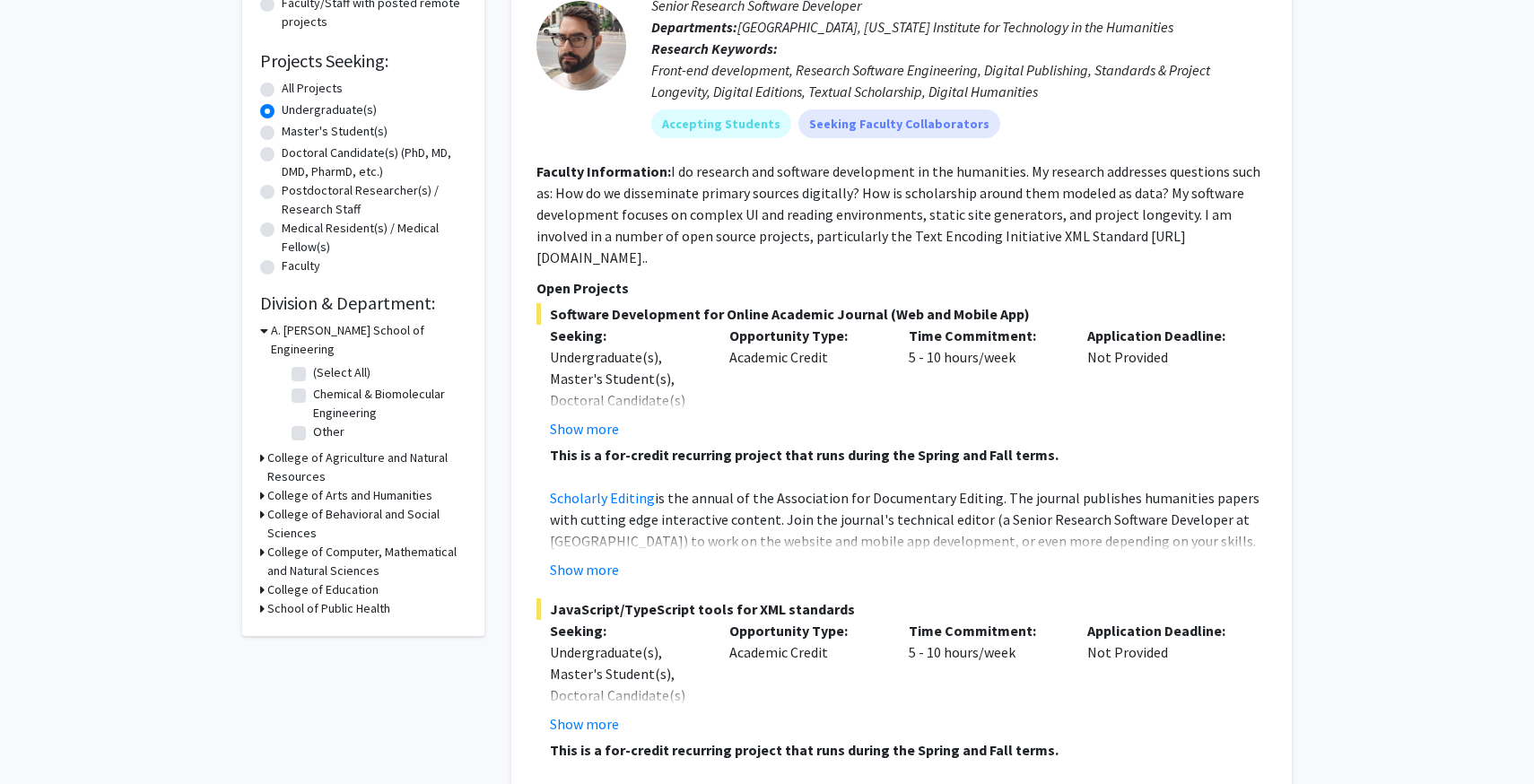
click at [354, 599] on h3 "School of Public Health" at bounding box center [329, 608] width 123 height 19
click at [265, 599] on icon at bounding box center [264, 608] width 8 height 19
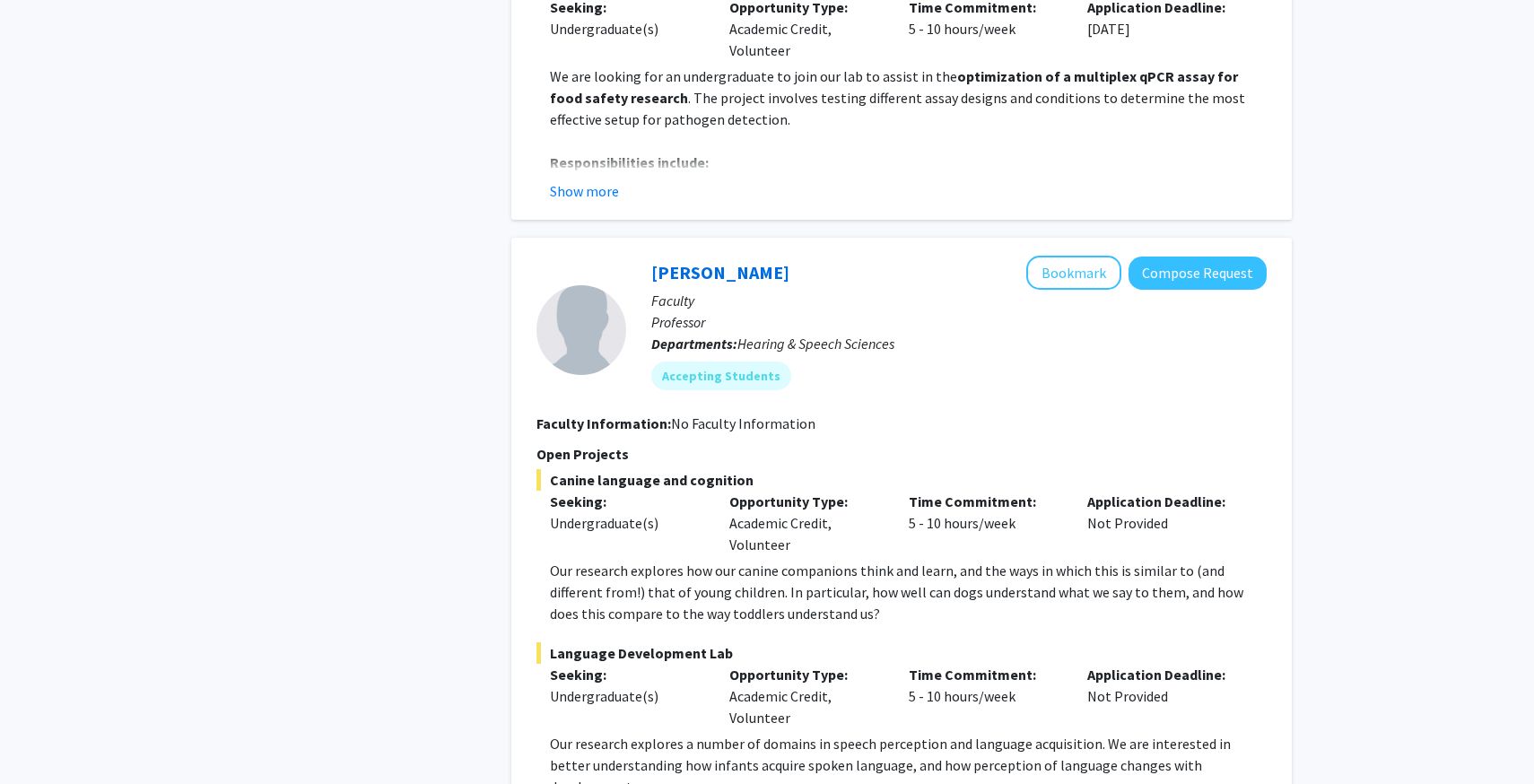
scroll to position [8705, 0]
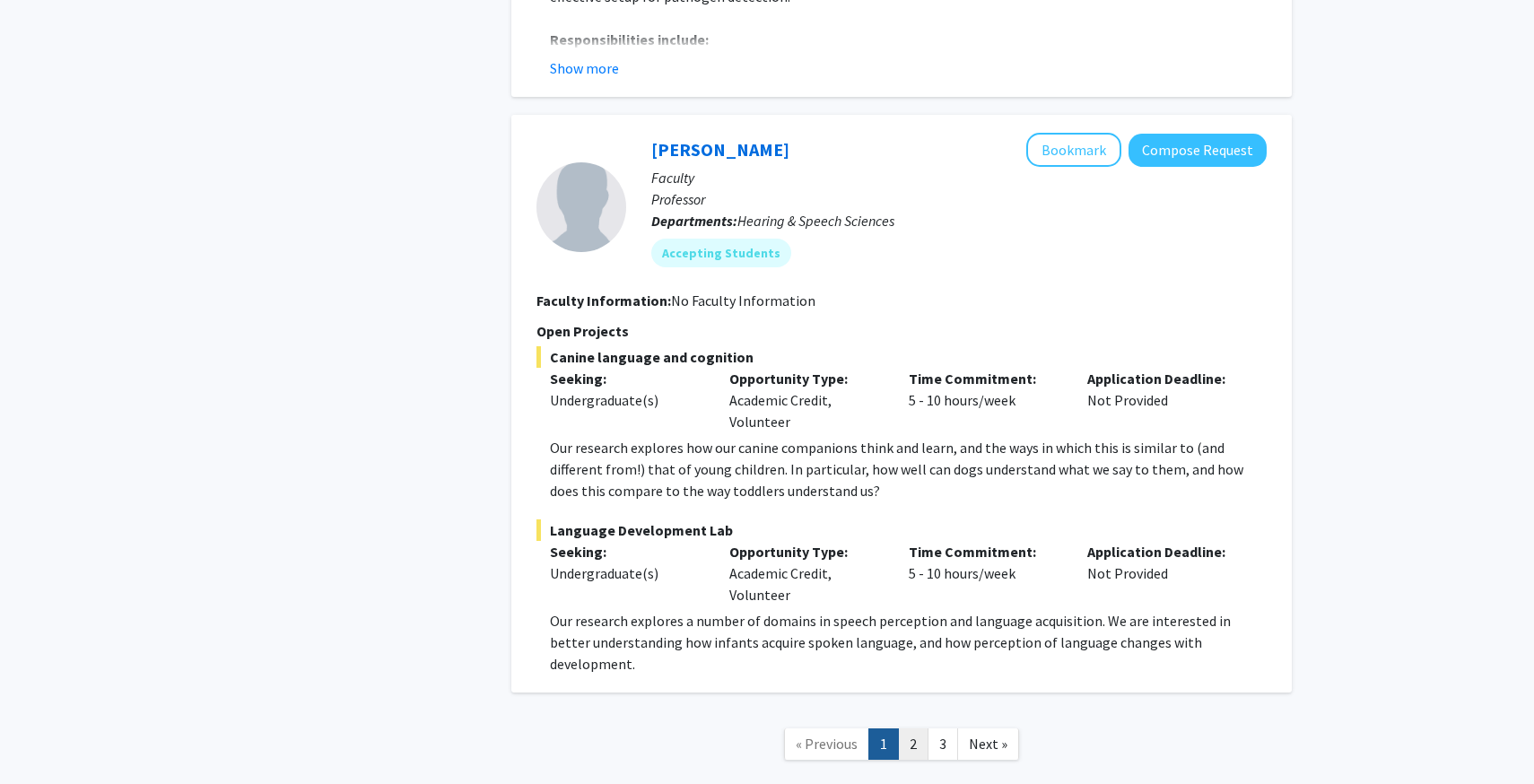
click at [911, 728] on link "2" at bounding box center [913, 743] width 31 height 32
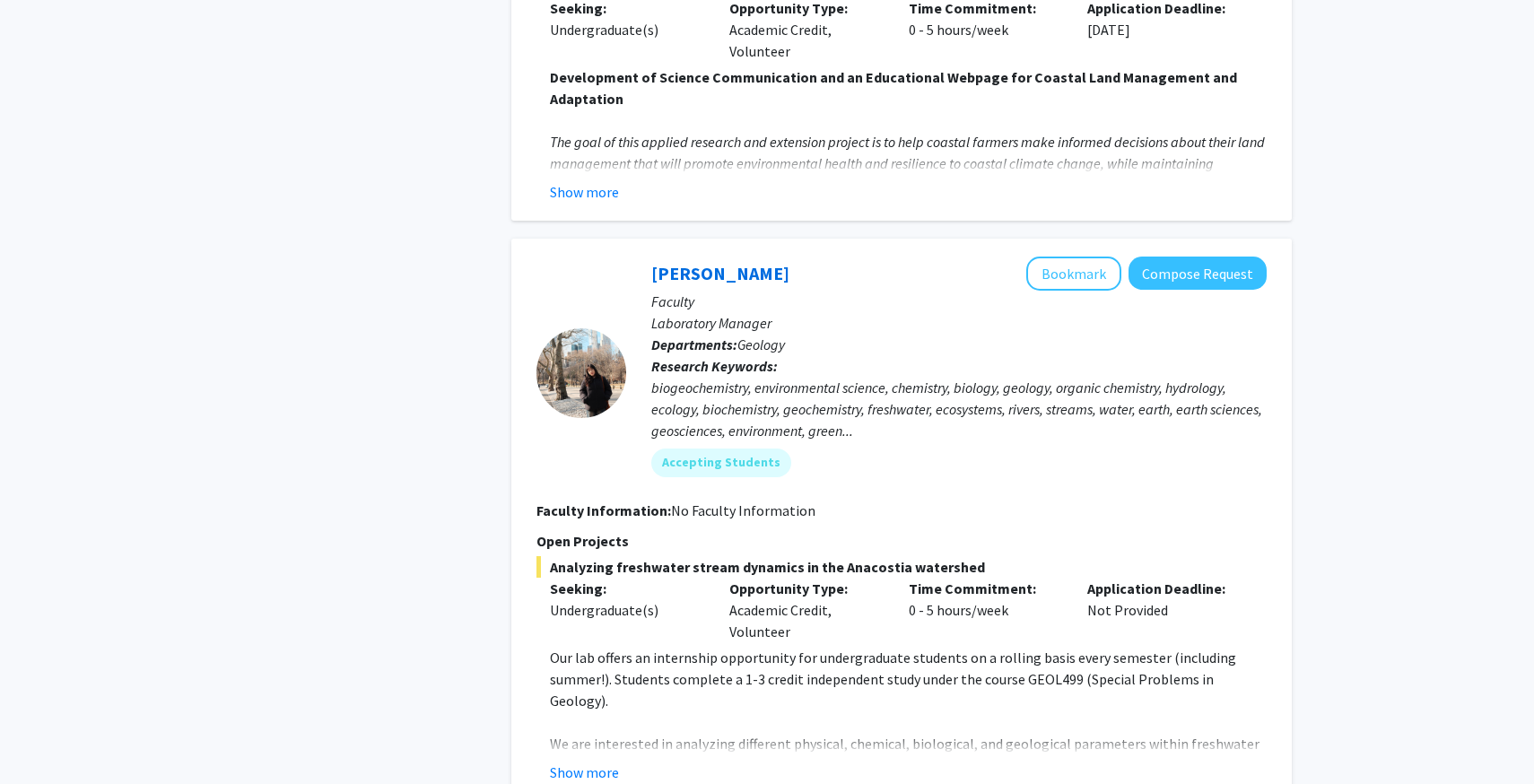
scroll to position [6143, 0]
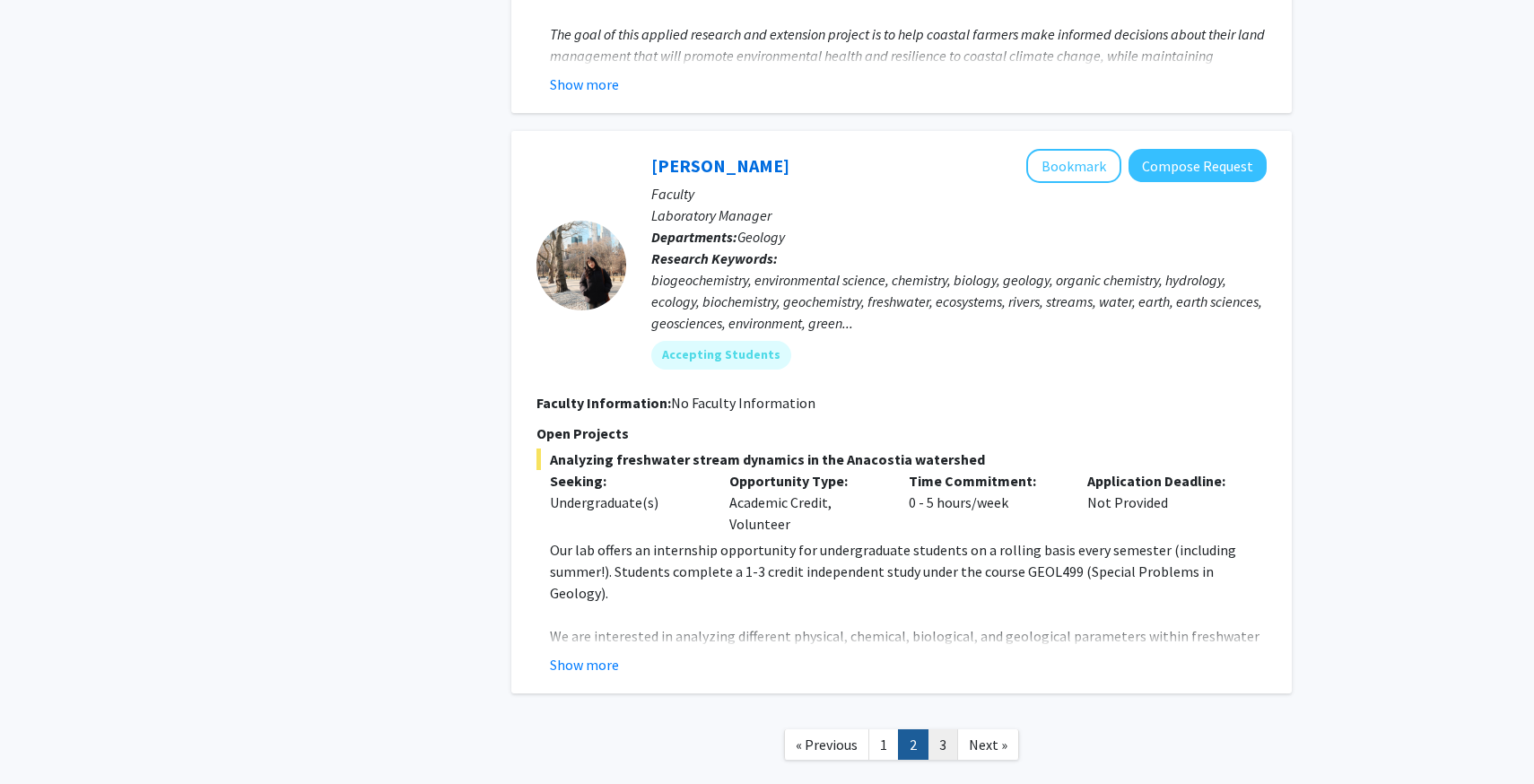
click at [942, 729] on link "3" at bounding box center [943, 744] width 31 height 32
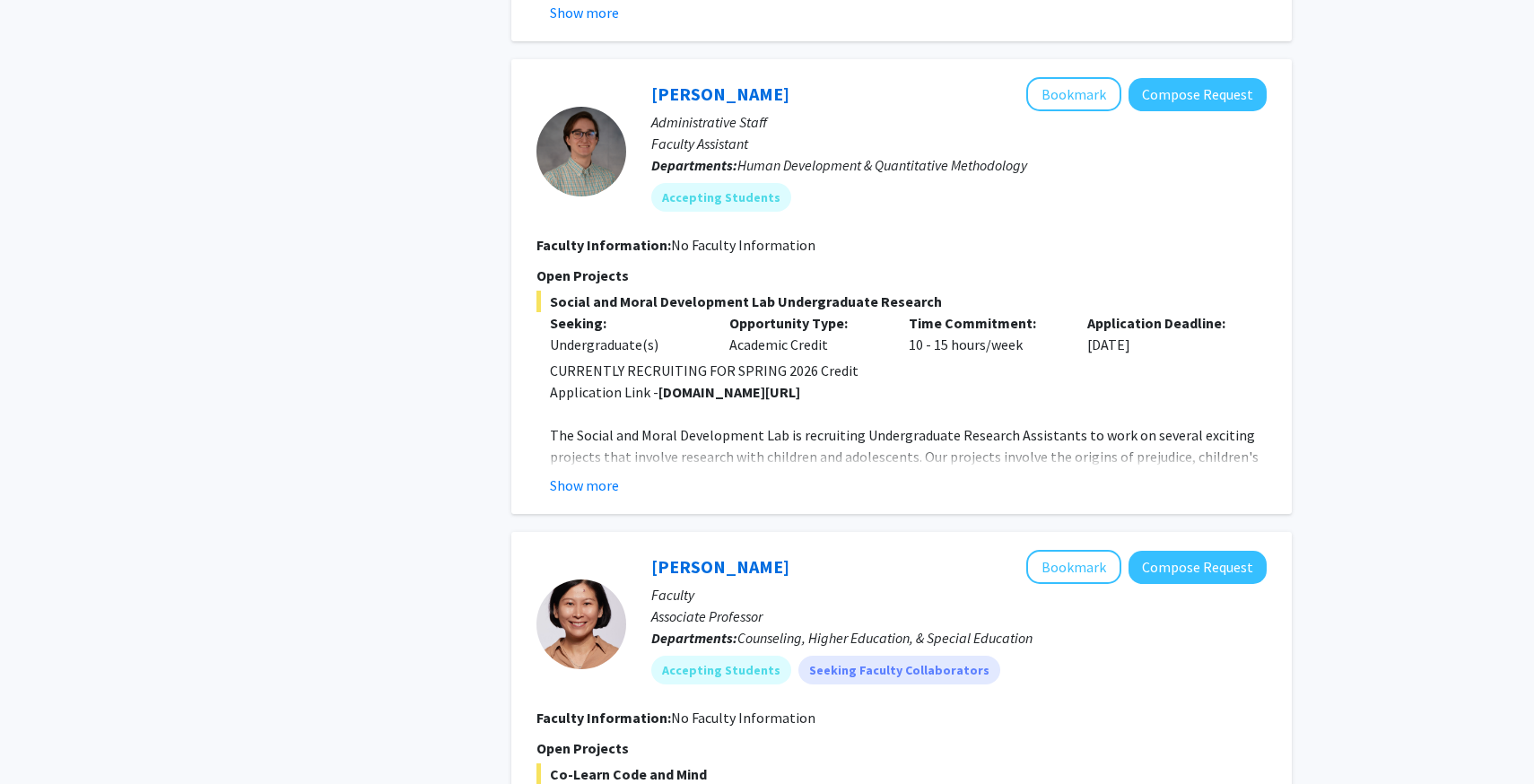
scroll to position [1187, 0]
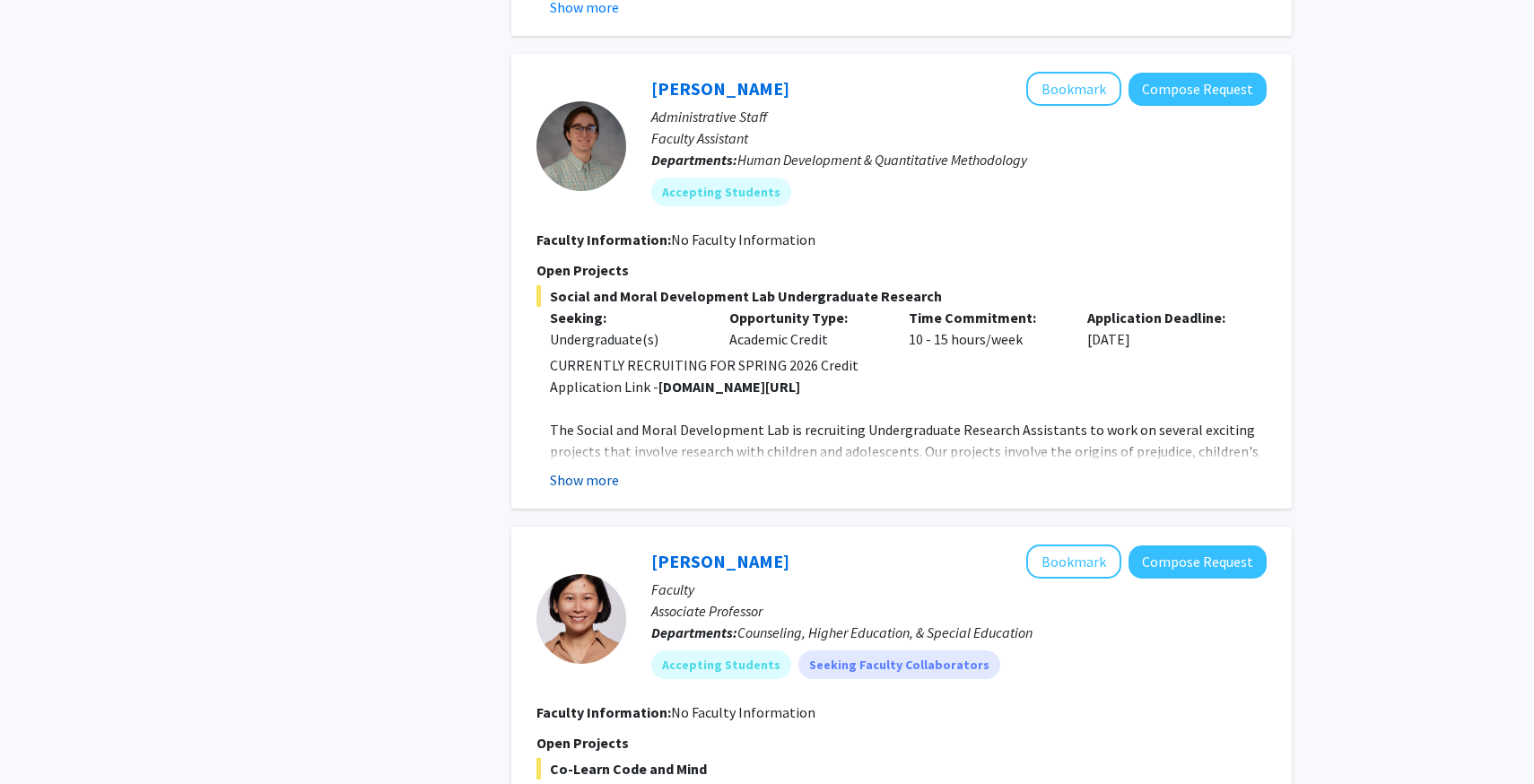
click at [589, 488] on button "Show more" at bounding box center [584, 479] width 69 height 22
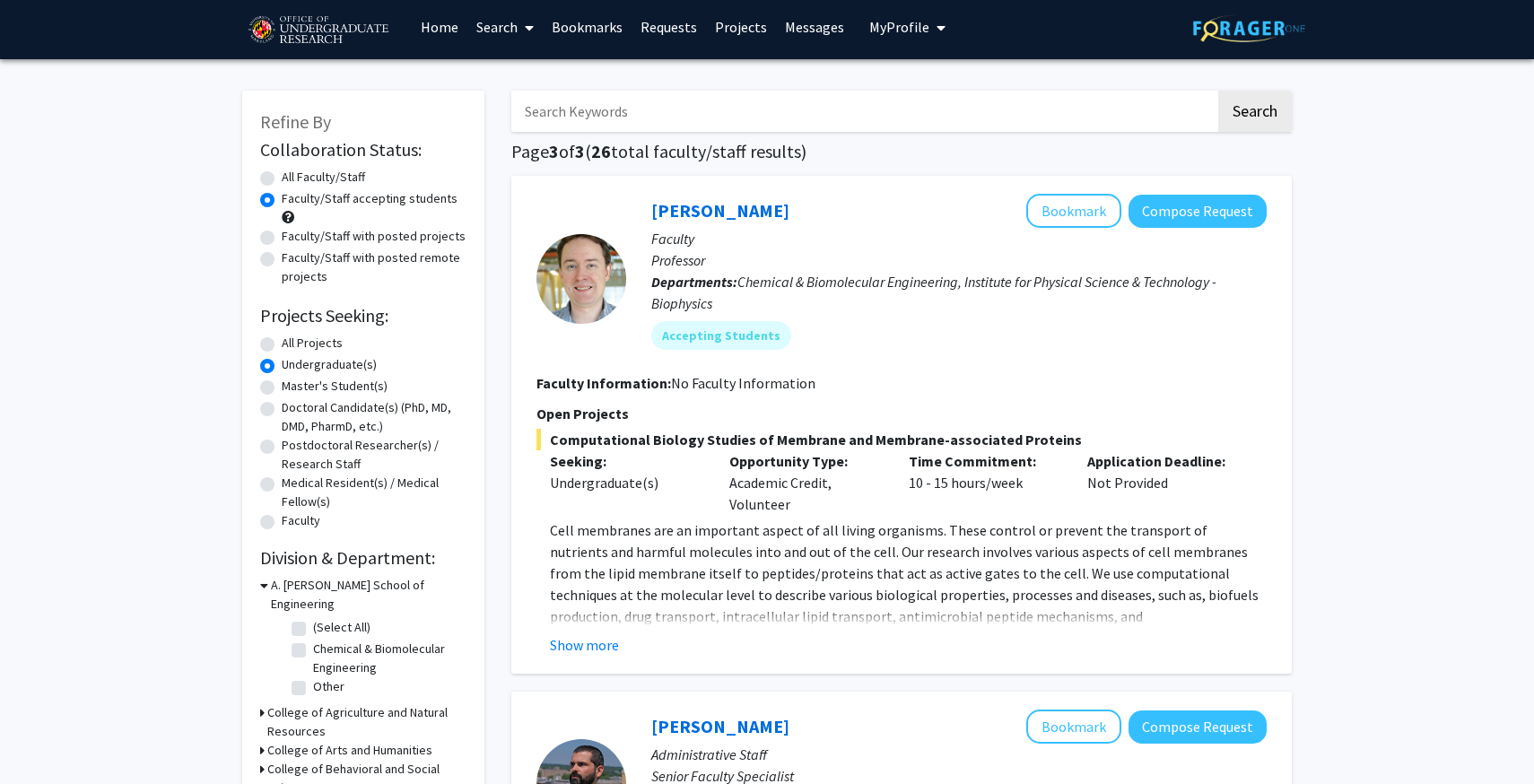
scroll to position [0, 0]
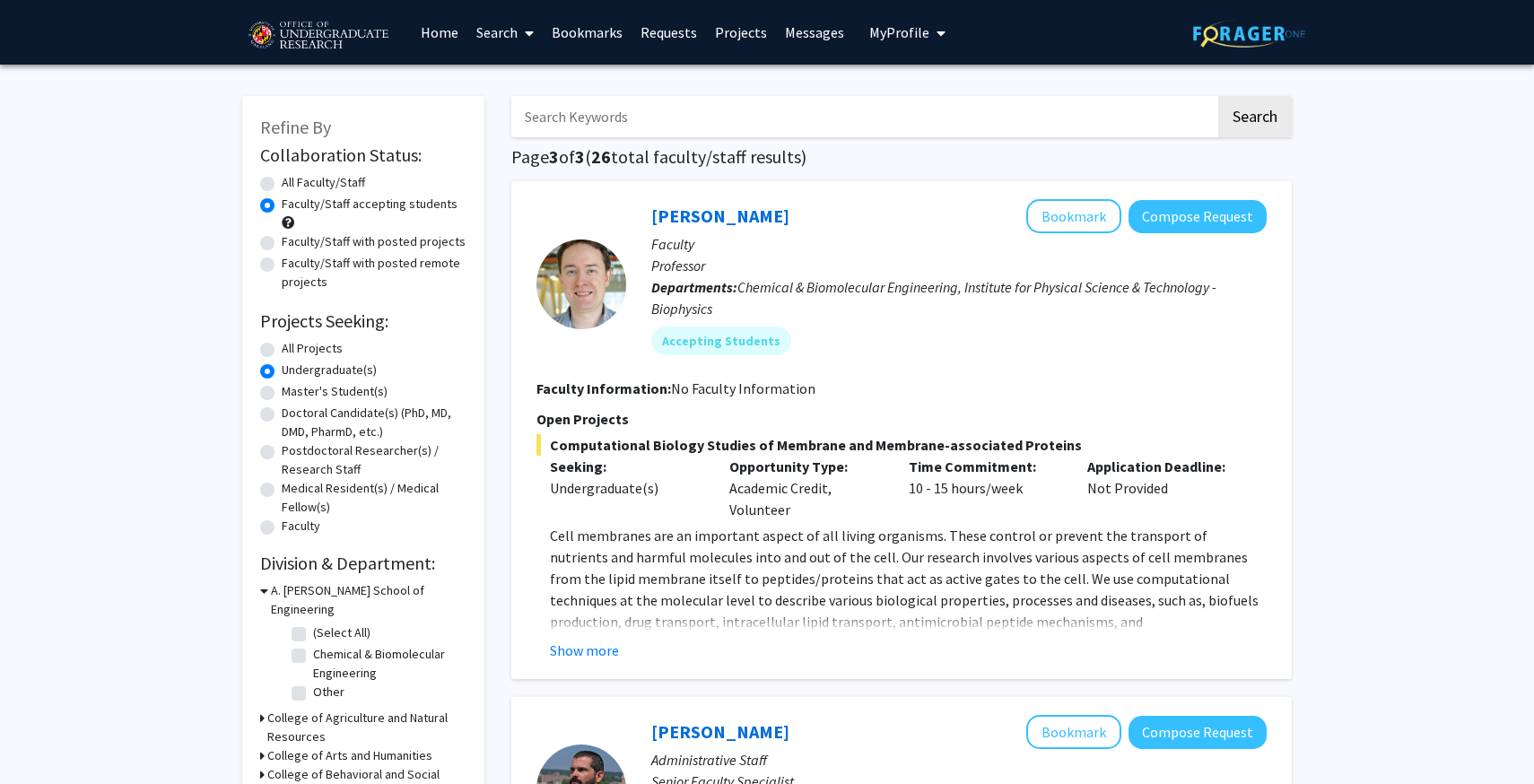
click at [508, 30] on link "Search" at bounding box center [504, 32] width 75 height 63
click at [522, 120] on span "Students" at bounding box center [521, 119] width 110 height 36
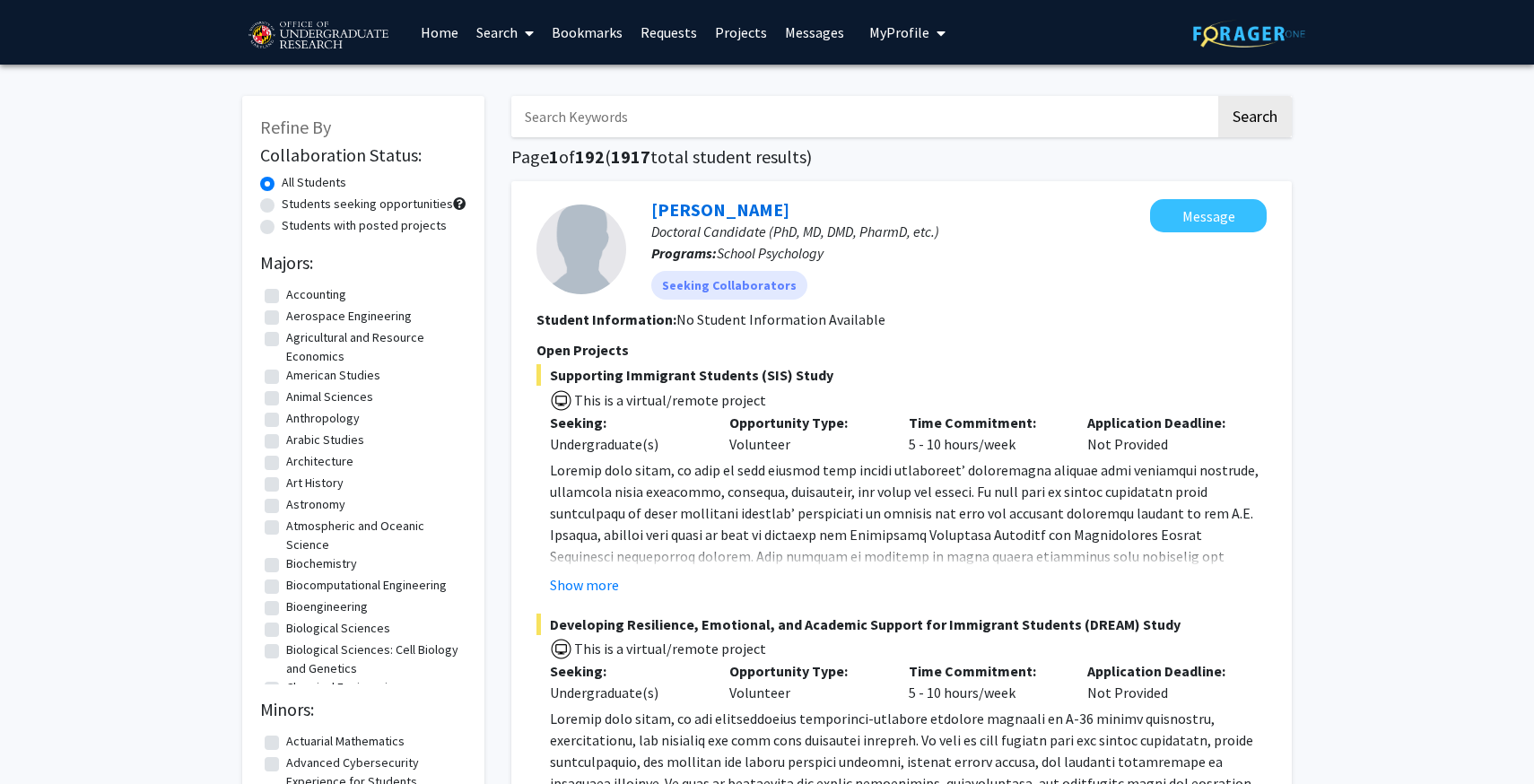
click at [376, 205] on label "Students seeking opportunities" at bounding box center [367, 204] width 171 height 19
click at [293, 205] on input "Students seeking opportunities" at bounding box center [287, 200] width 12 height 12
radio input "true"
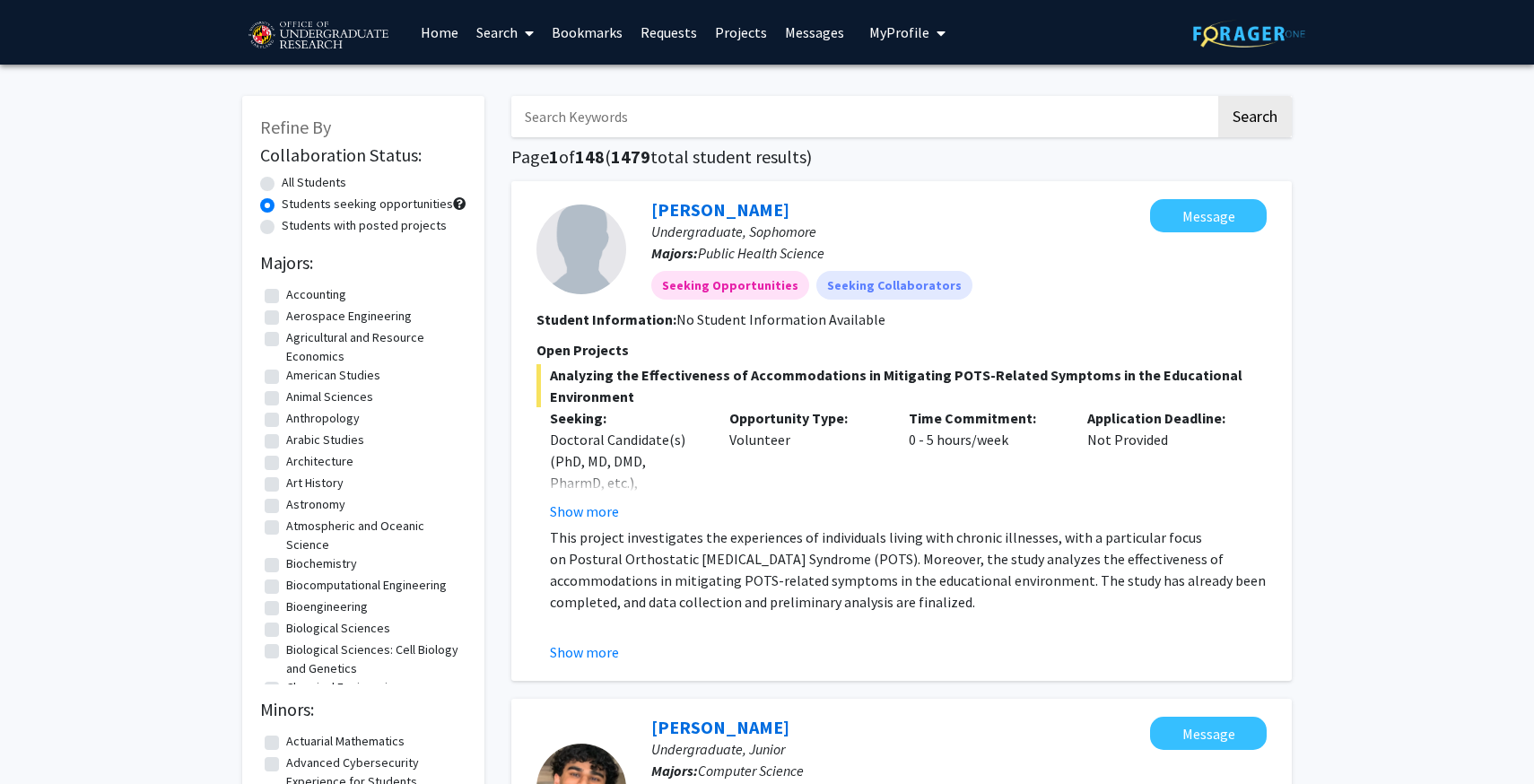
click at [310, 189] on label "All Students" at bounding box center [314, 182] width 64 height 19
click at [293, 185] on input "All Students" at bounding box center [287, 179] width 12 height 12
radio input "true"
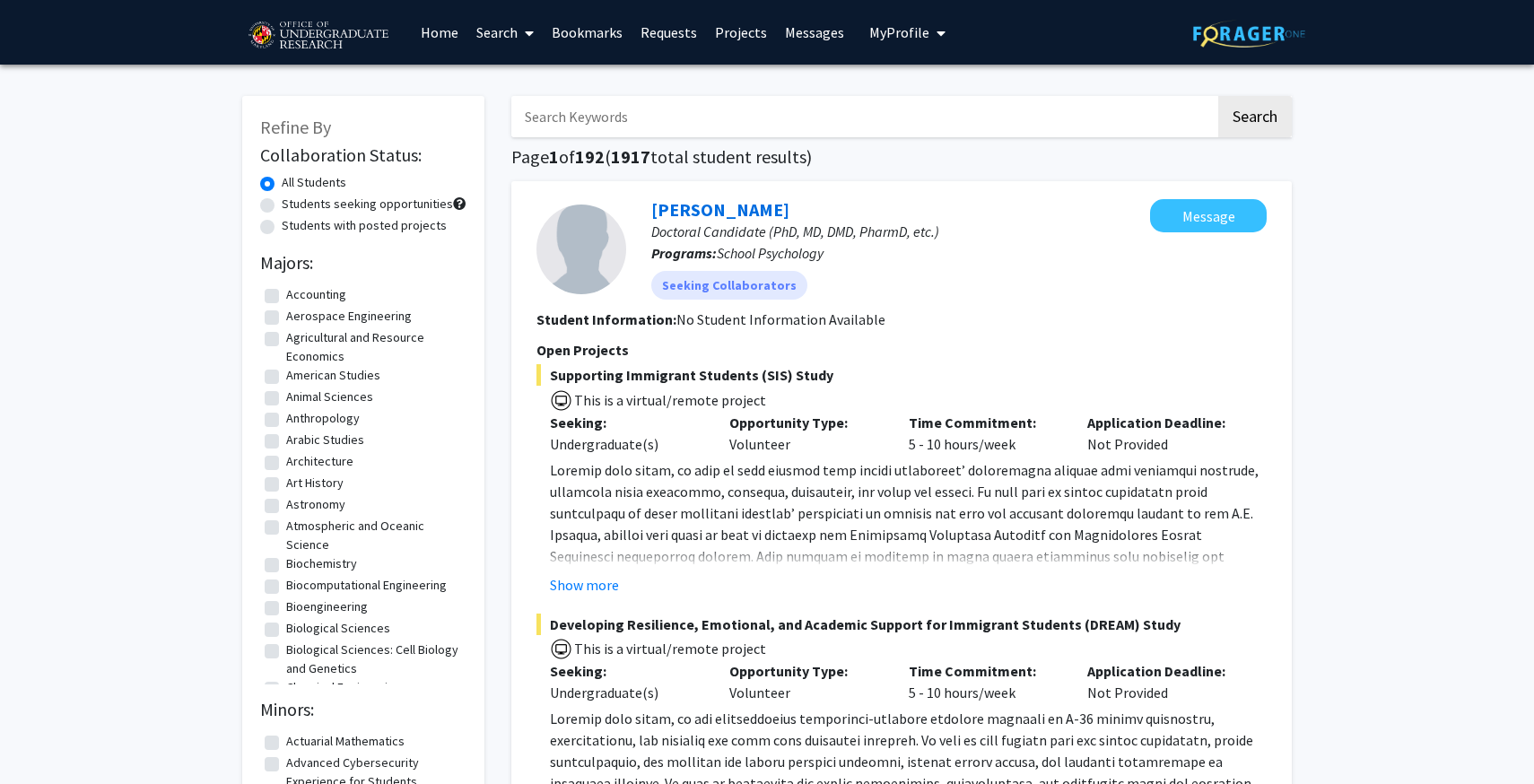
click at [442, 31] on link "Home" at bounding box center [439, 32] width 55 height 63
